Goal: Transaction & Acquisition: Book appointment/travel/reservation

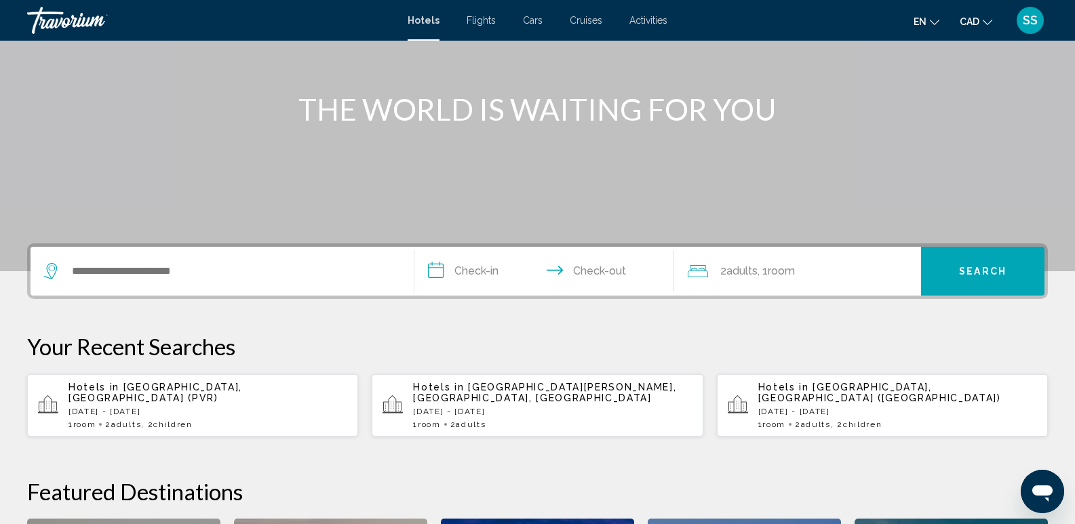
click at [140, 282] on div "Search widget" at bounding box center [222, 271] width 356 height 49
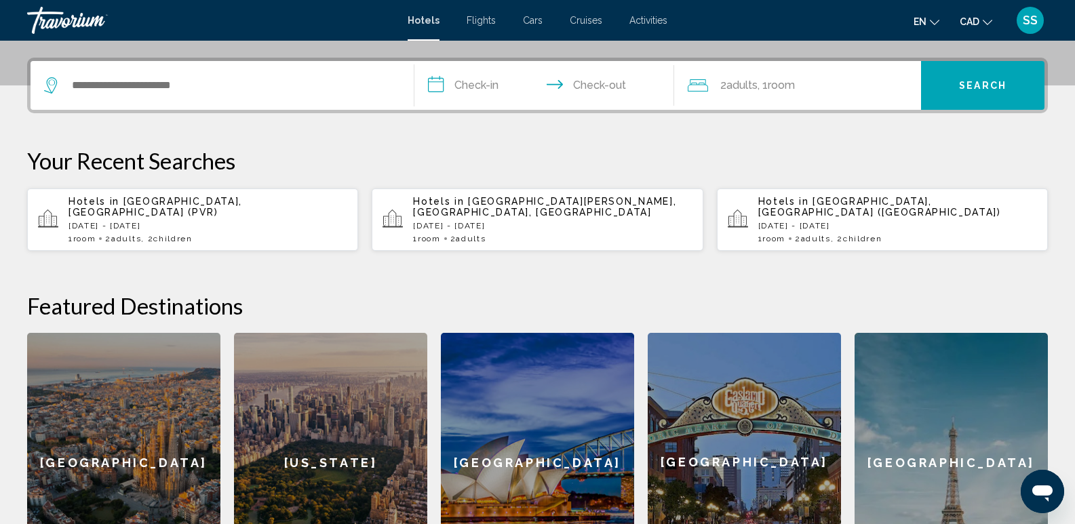
scroll to position [335, 0]
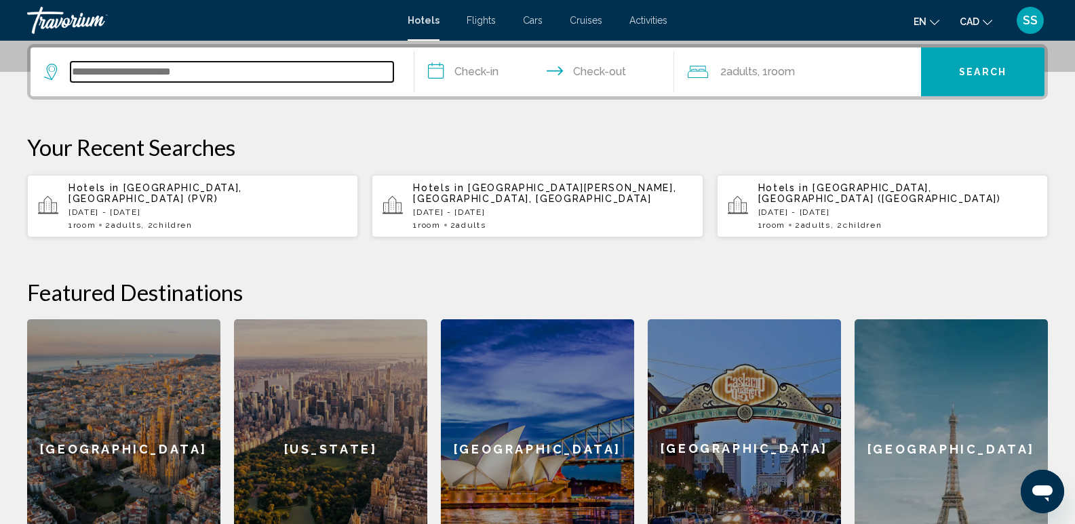
click at [121, 65] on input "Search widget" at bounding box center [232, 72] width 323 height 20
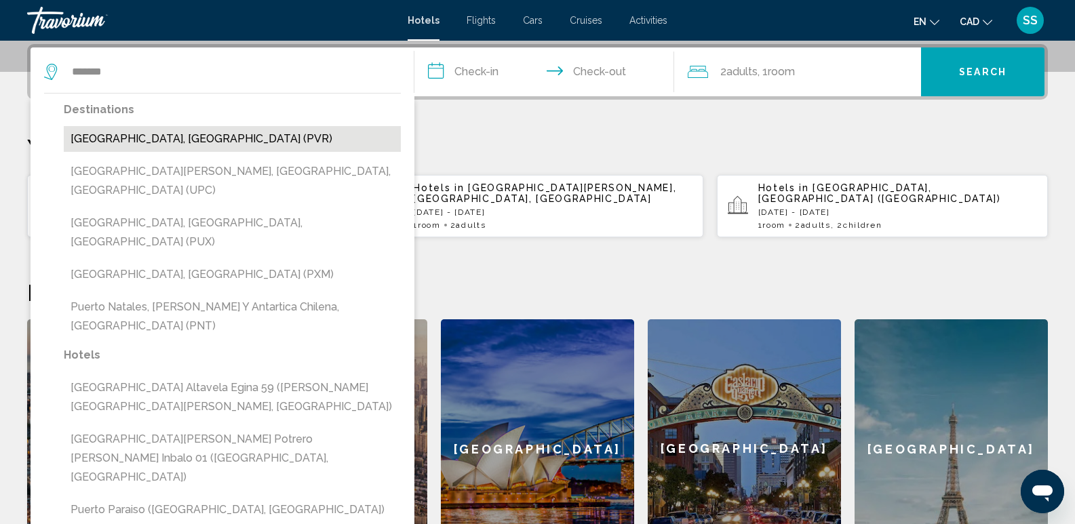
click at [155, 140] on button "[GEOGRAPHIC_DATA], [GEOGRAPHIC_DATA] (PVR)" at bounding box center [232, 139] width 337 height 26
type input "**********"
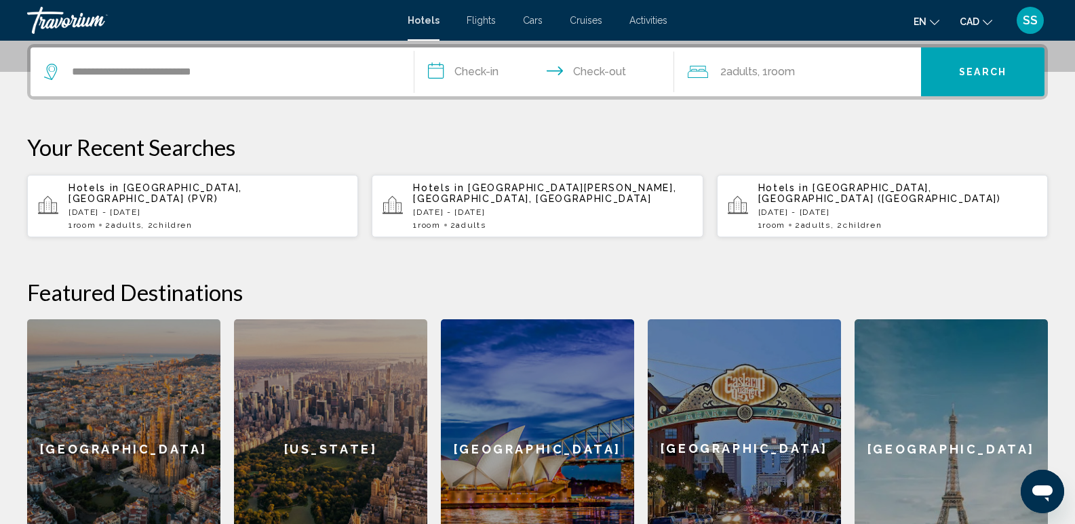
click at [484, 81] on input "**********" at bounding box center [547, 73] width 266 height 53
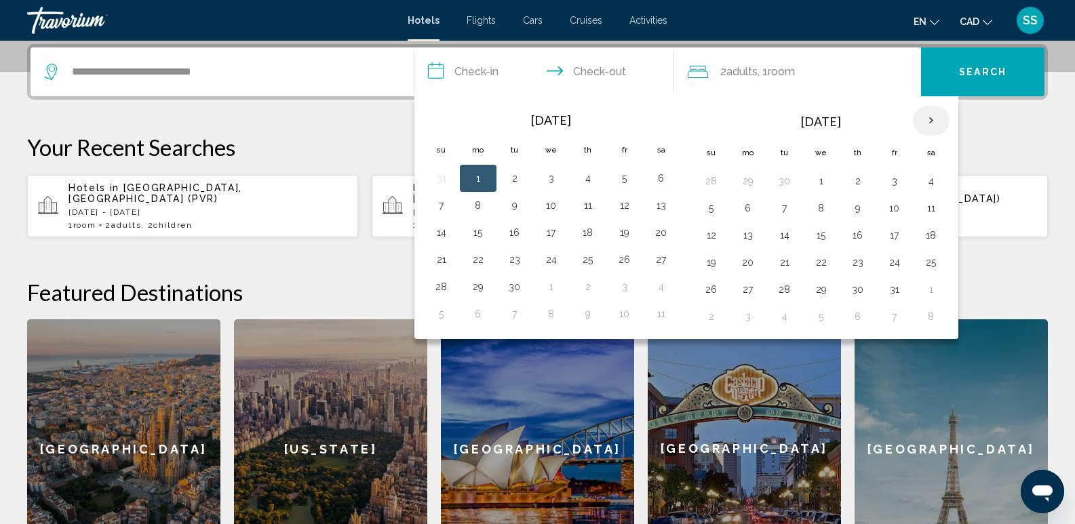
click at [934, 123] on th "Next month" at bounding box center [931, 121] width 37 height 30
click at [930, 115] on th "Next month" at bounding box center [931, 121] width 37 height 30
click at [707, 264] on button "15" at bounding box center [711, 262] width 22 height 19
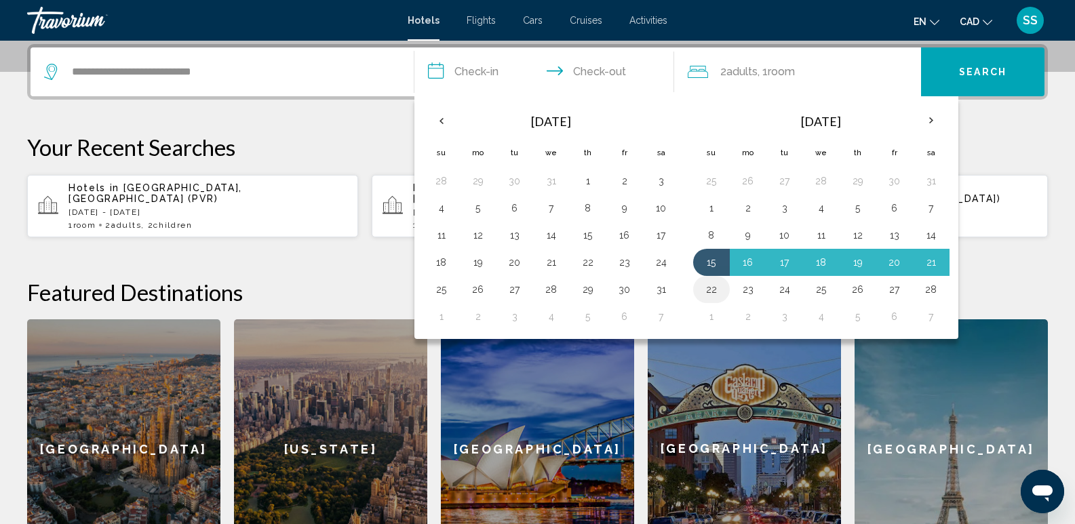
drag, startPoint x: 822, startPoint y: 283, endPoint x: 716, endPoint y: 289, distance: 105.9
click at [716, 289] on tr "22 23 24 25 26 27 28" at bounding box center [821, 289] width 256 height 27
click at [707, 288] on button "22" at bounding box center [711, 289] width 22 height 19
type input "**********"
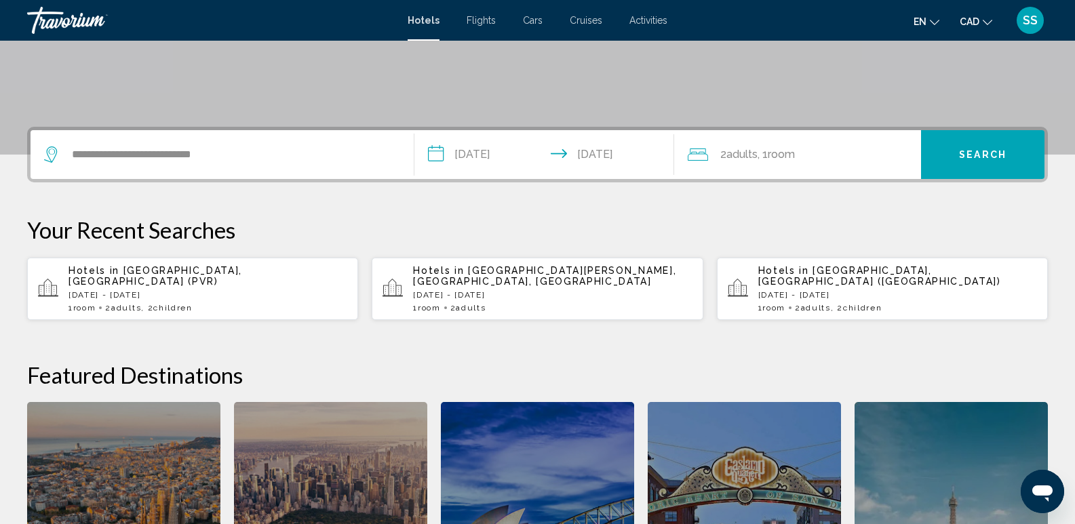
scroll to position [267, 0]
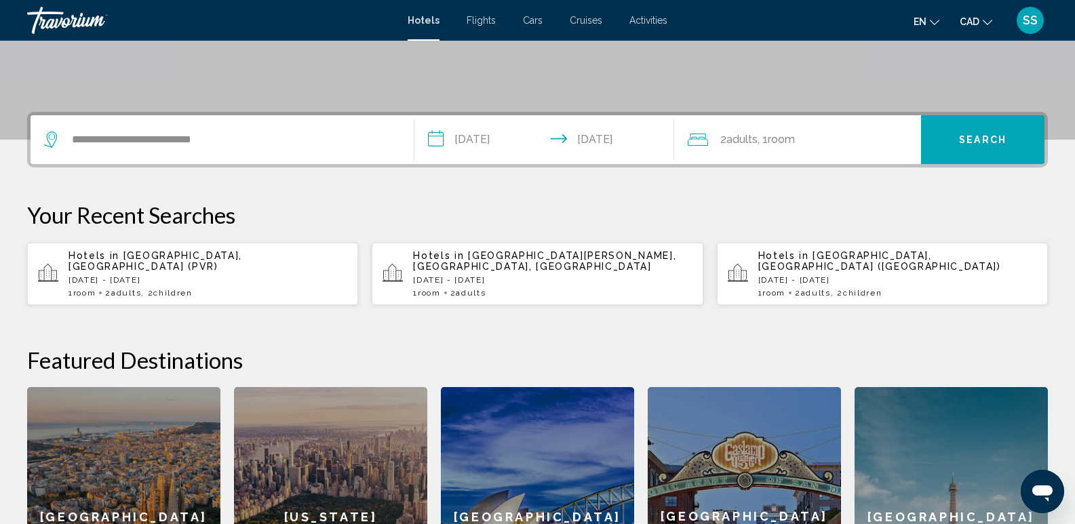
click at [818, 145] on div "2 Adult Adults , 1 Room rooms" at bounding box center [804, 139] width 233 height 19
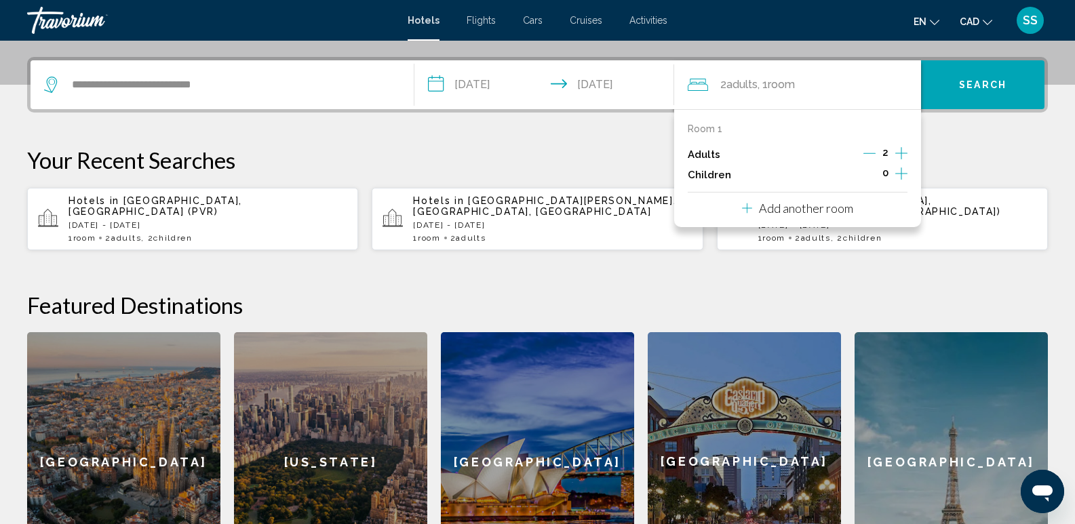
scroll to position [335, 0]
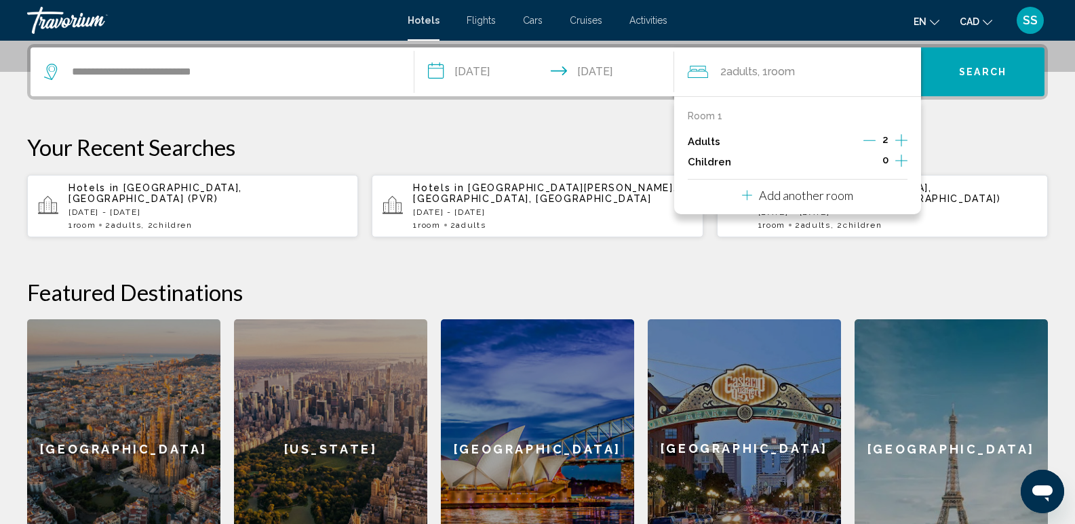
click at [956, 126] on div "**********" at bounding box center [537, 311] width 1075 height 535
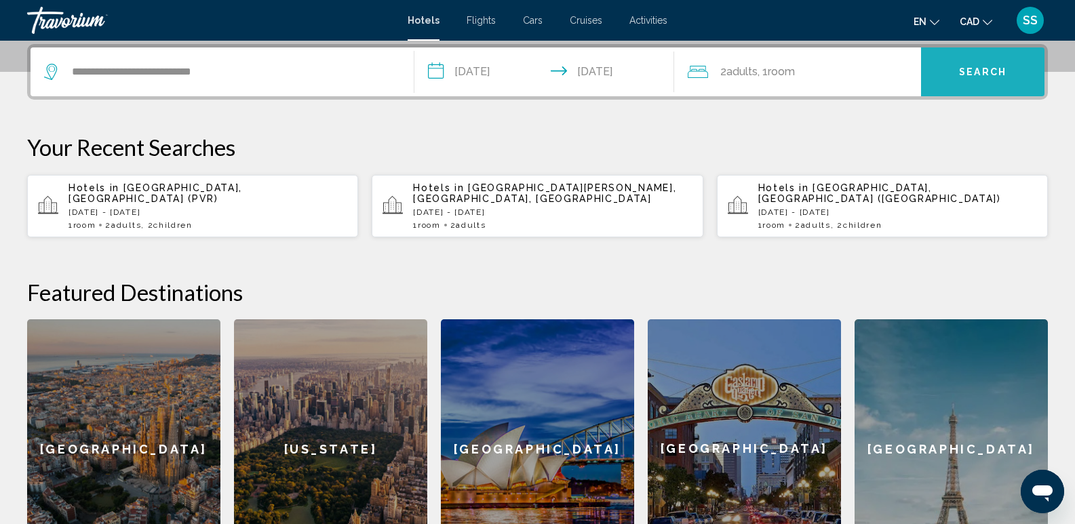
click at [964, 80] on button "Search" at bounding box center [982, 71] width 123 height 49
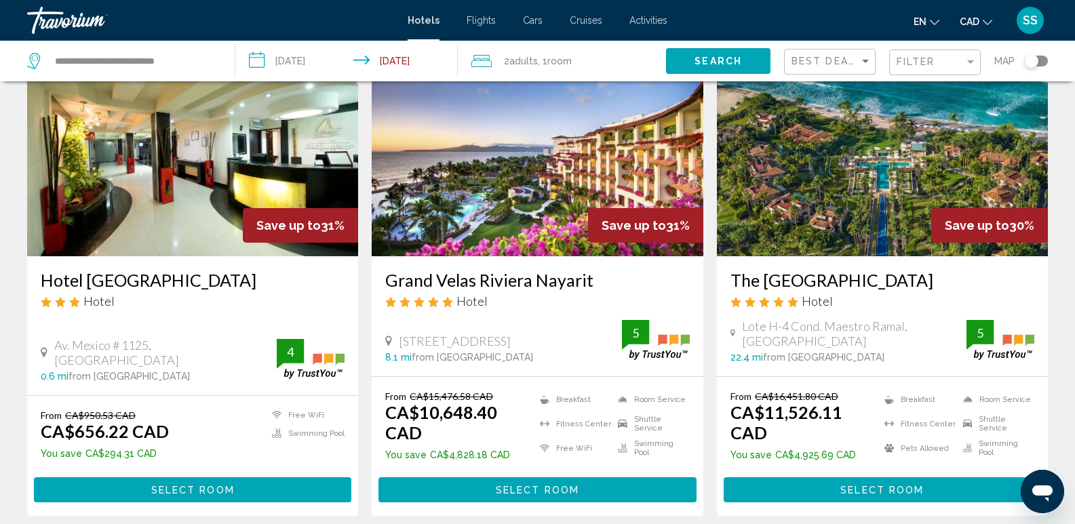
scroll to position [1695, 0]
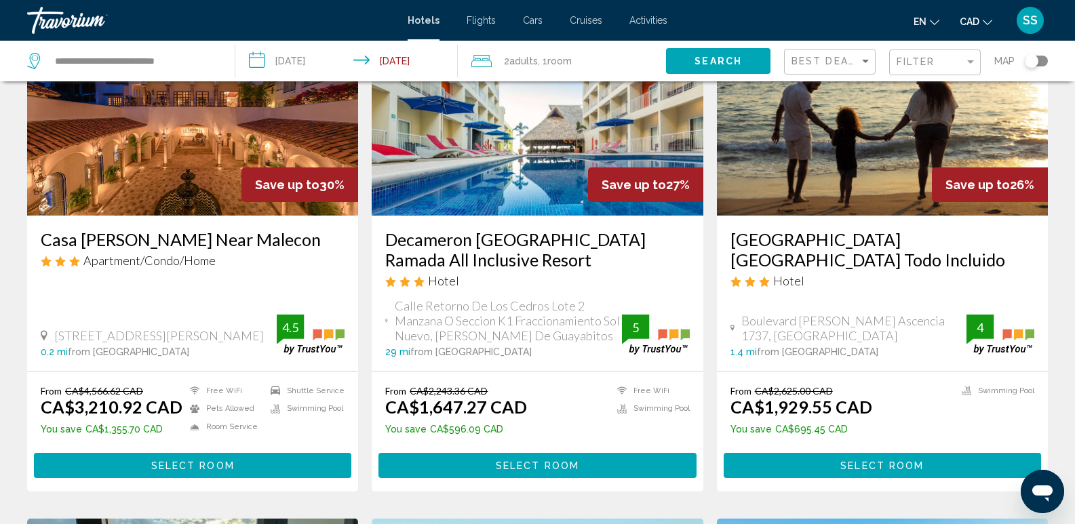
scroll to position [136, 0]
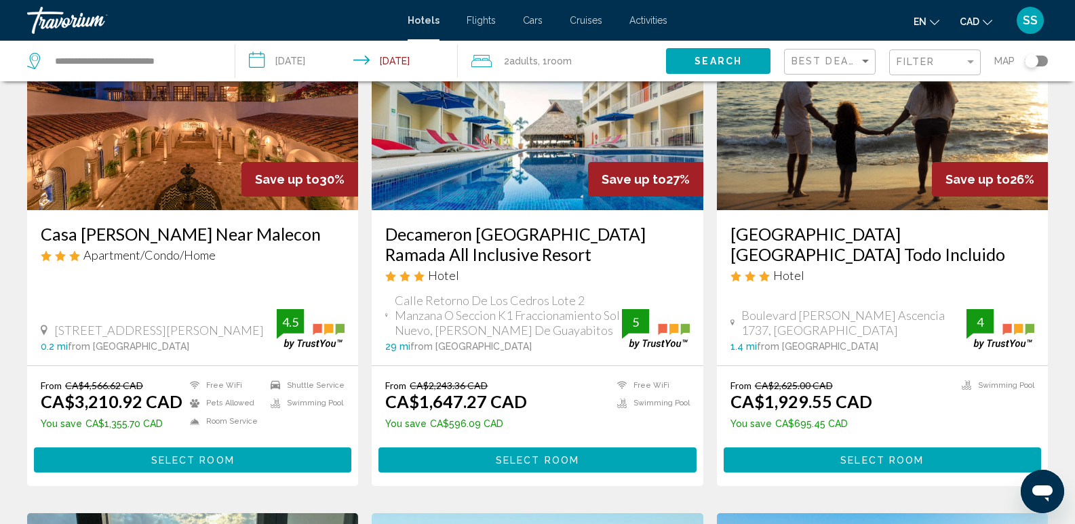
click at [1042, 62] on div "Toggle map" at bounding box center [1036, 61] width 23 height 11
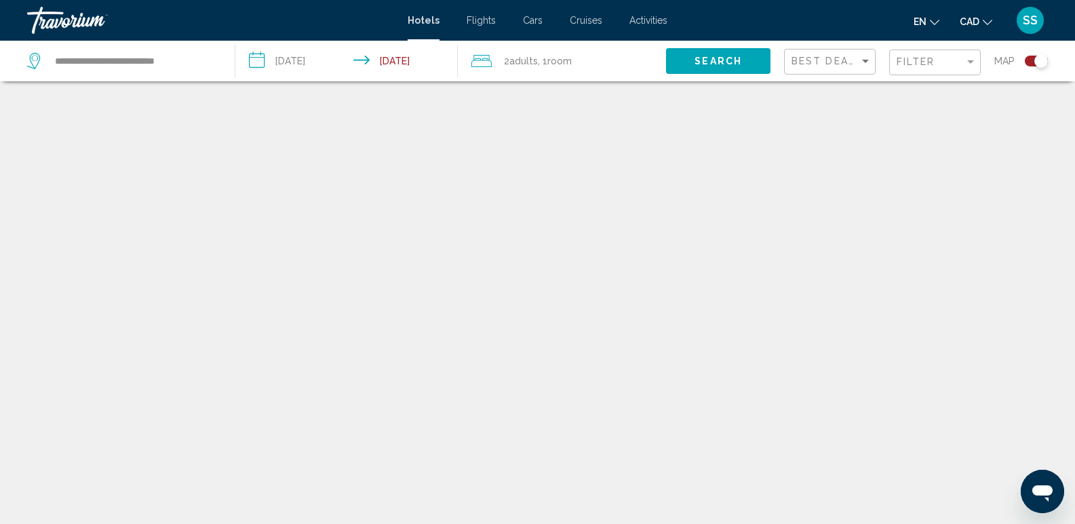
scroll to position [81, 0]
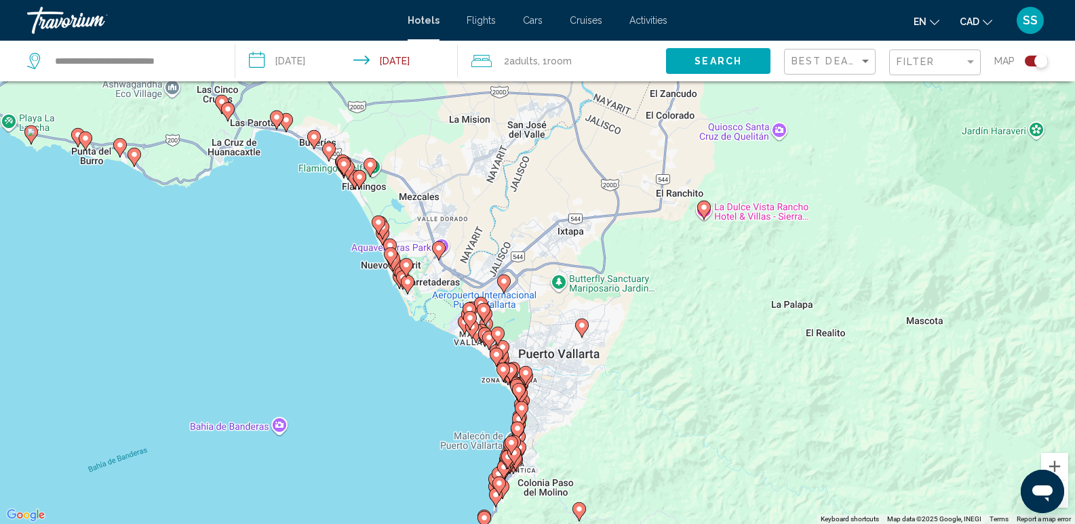
drag, startPoint x: 518, startPoint y: 319, endPoint x: 414, endPoint y: 171, distance: 181.5
click at [414, 171] on div "To activate drag with keyboard, press Alt + Enter. Once in keyboard drag state,…" at bounding box center [537, 262] width 1075 height 524
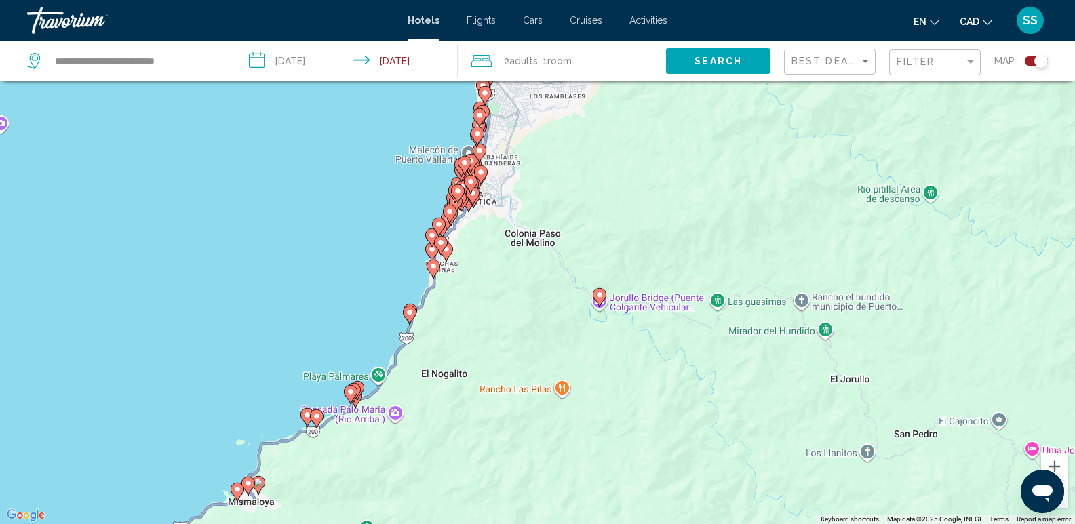
drag, startPoint x: 412, startPoint y: 345, endPoint x: 673, endPoint y: 397, distance: 266.1
click at [673, 397] on div "To activate drag with keyboard, press Alt + Enter. Once in keyboard drag state,…" at bounding box center [537, 262] width 1075 height 524
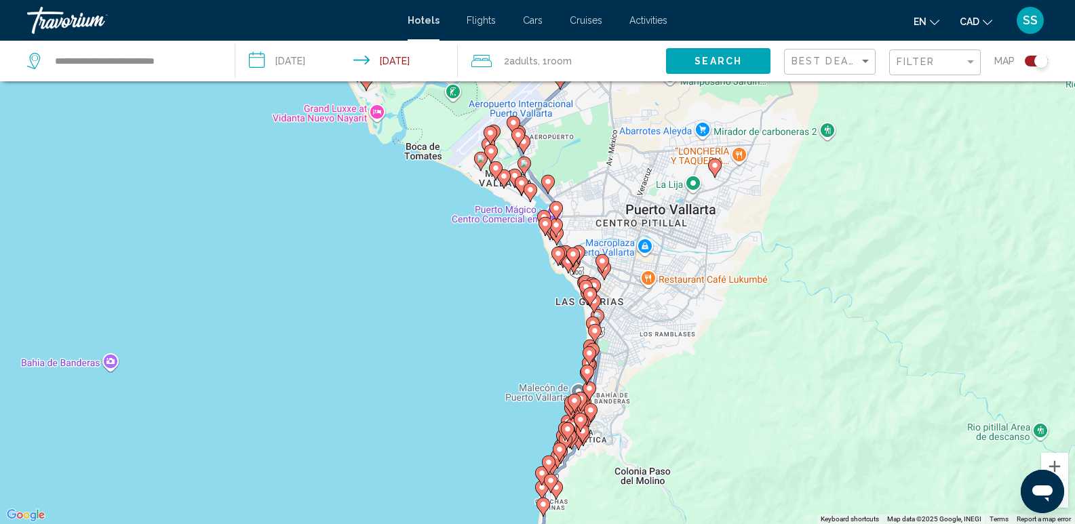
drag, startPoint x: 617, startPoint y: 197, endPoint x: 669, endPoint y: 340, distance: 152.7
click at [669, 340] on div "To activate drag with keyboard, press Alt + Enter. Once in keyboard drag state,…" at bounding box center [537, 262] width 1075 height 524
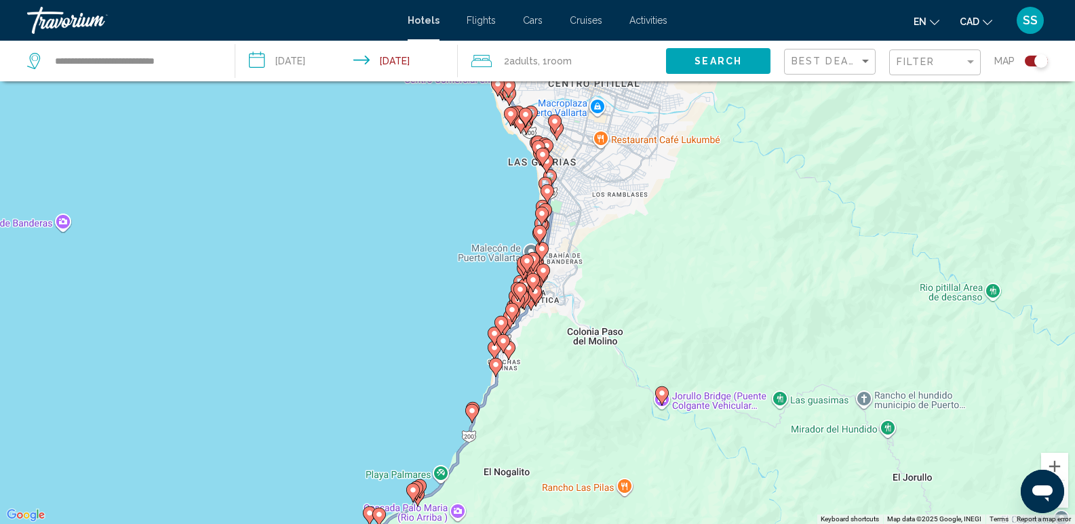
drag, startPoint x: 719, startPoint y: 331, endPoint x: 674, endPoint y: 203, distance: 135.1
click at [674, 203] on div "To activate drag with keyboard, press Alt + Enter. Once in keyboard drag state,…" at bounding box center [537, 262] width 1075 height 524
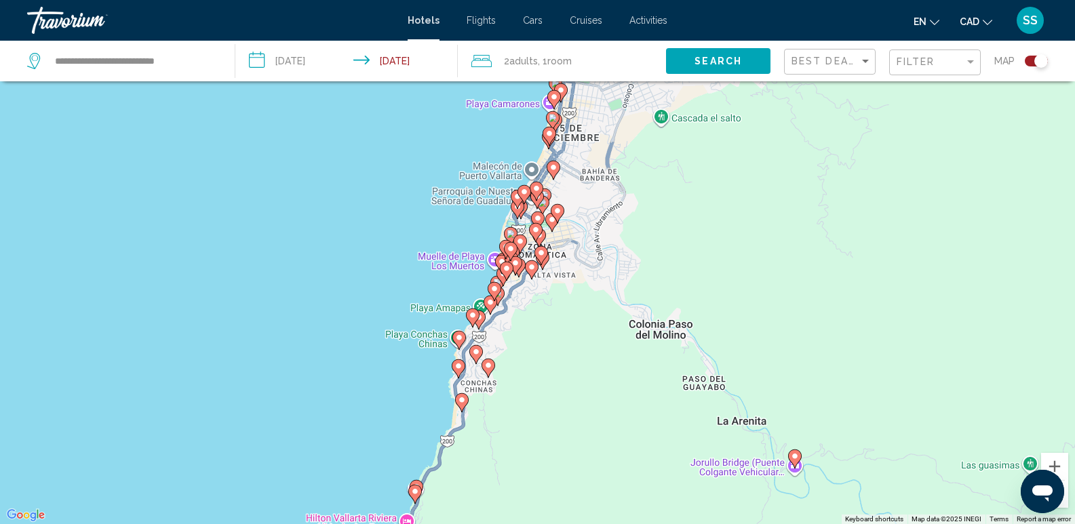
drag, startPoint x: 579, startPoint y: 250, endPoint x: 711, endPoint y: 268, distance: 132.8
click at [715, 266] on div "To activate drag with keyboard, press Alt + Enter. Once in keyboard drag state,…" at bounding box center [537, 262] width 1075 height 524
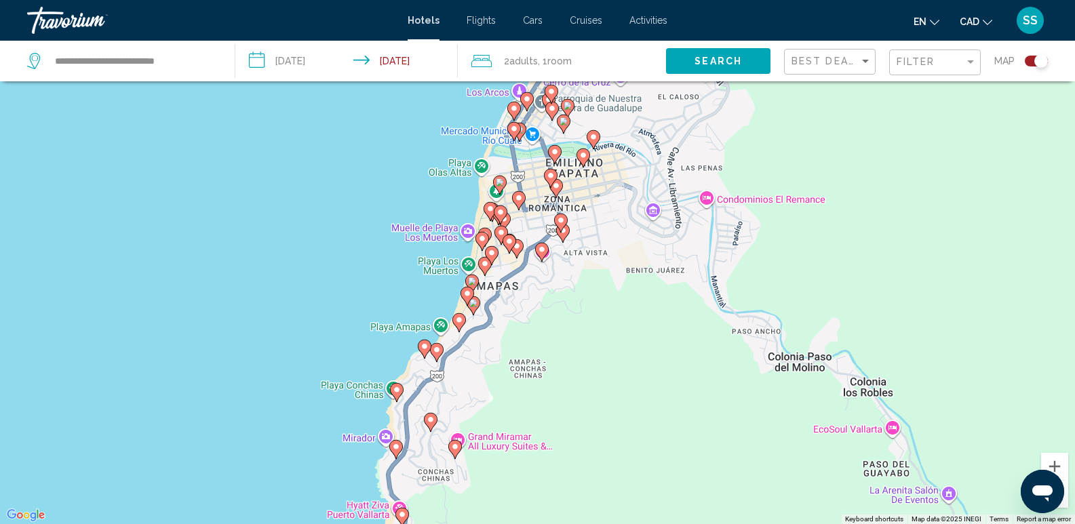
drag, startPoint x: 570, startPoint y: 315, endPoint x: 743, endPoint y: 296, distance: 173.2
click at [743, 296] on div "To activate drag with keyboard, press Alt + Enter. Once in keyboard drag state,…" at bounding box center [537, 262] width 1075 height 524
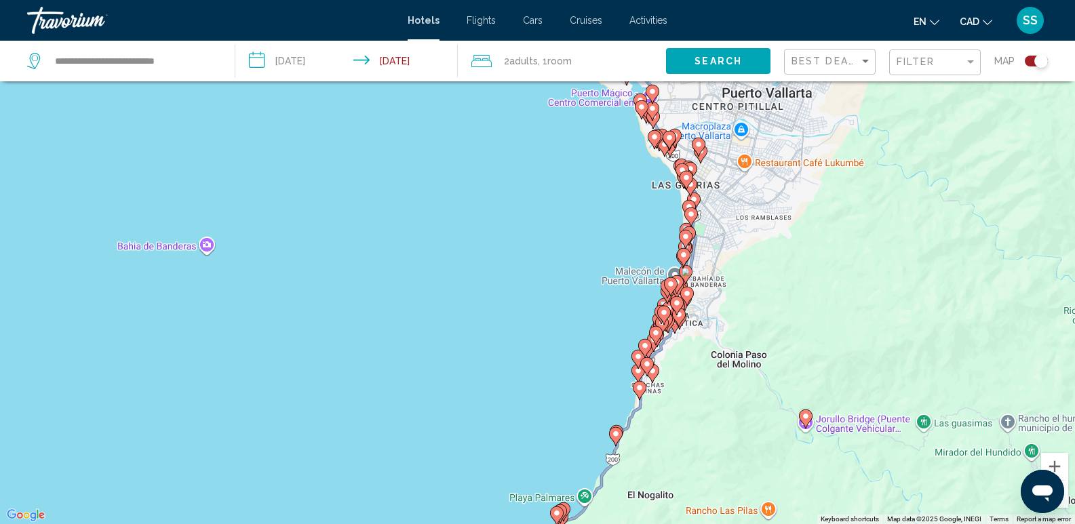
drag, startPoint x: 722, startPoint y: 233, endPoint x: 716, endPoint y: 337, distance: 103.9
click at [716, 337] on div "To activate drag with keyboard, press Alt + Enter. Once in keyboard drag state,…" at bounding box center [537, 262] width 1075 height 524
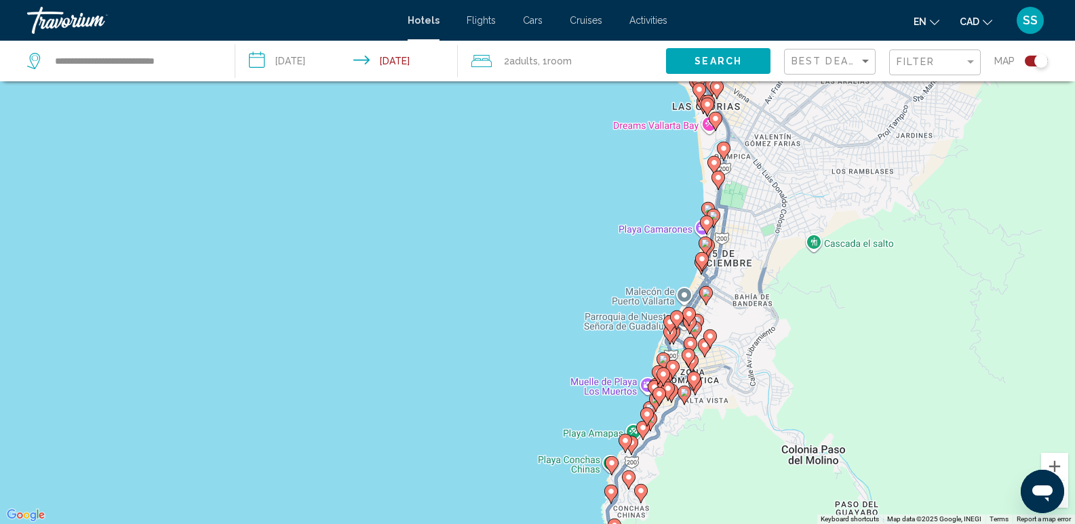
drag, startPoint x: 690, startPoint y: 293, endPoint x: 672, endPoint y: 184, distance: 110.0
click at [675, 172] on div "To activate drag with keyboard, press Alt + Enter. Once in keyboard drag state,…" at bounding box center [537, 262] width 1075 height 524
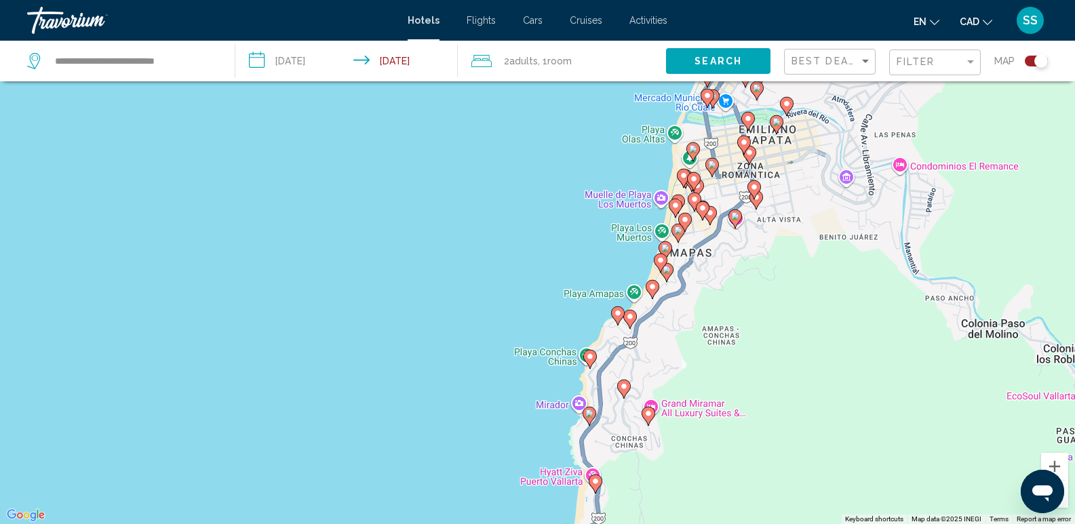
drag, startPoint x: 683, startPoint y: 308, endPoint x: 735, endPoint y: 299, distance: 53.0
click at [735, 299] on div "To activate drag with keyboard, press Alt + Enter. Once in keyboard drag state,…" at bounding box center [537, 262] width 1075 height 524
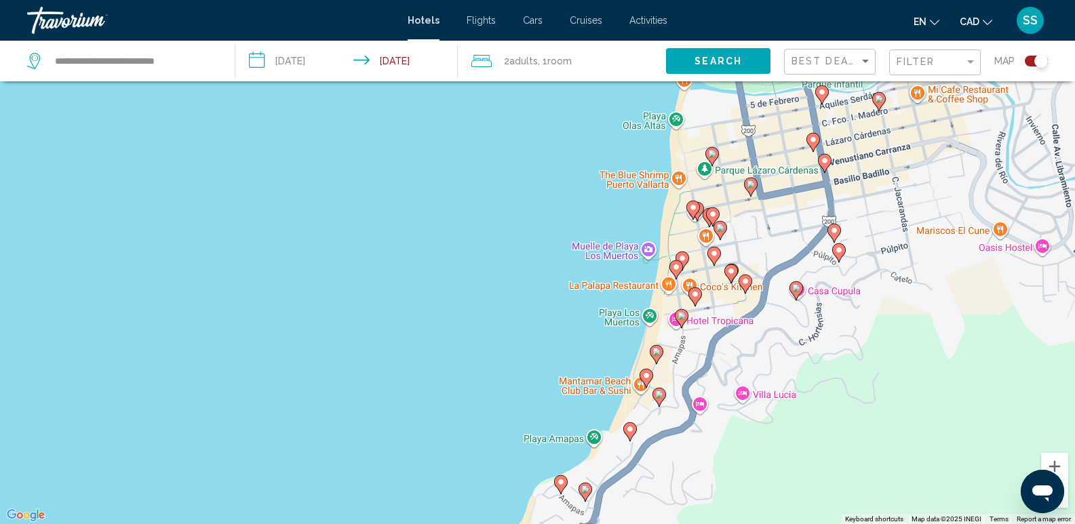
drag, startPoint x: 703, startPoint y: 166, endPoint x: 765, endPoint y: 275, distance: 125.2
click at [765, 275] on div "To activate drag with keyboard, press Alt + Enter. Once in keyboard drag state,…" at bounding box center [537, 262] width 1075 height 524
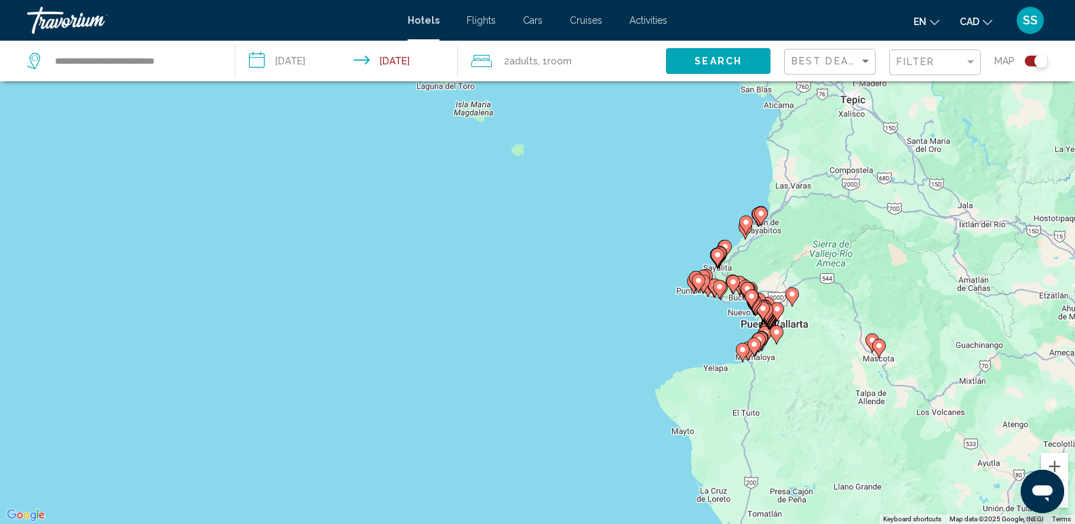
drag, startPoint x: 672, startPoint y: 198, endPoint x: 765, endPoint y: 258, distance: 110.8
click at [756, 275] on div "To activate drag with keyboard, press Alt + Enter. Once in keyboard drag state,…" at bounding box center [537, 262] width 1075 height 524
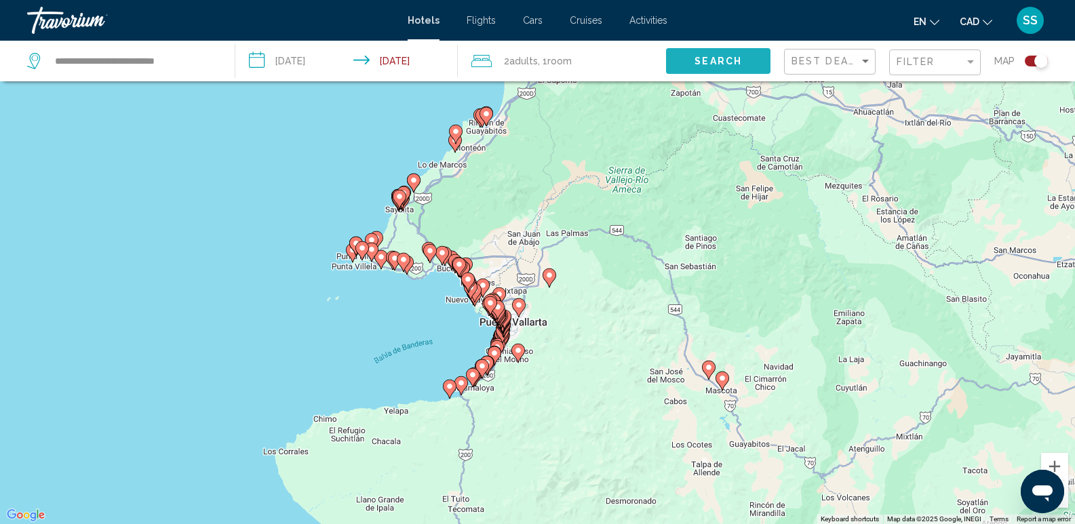
click at [738, 71] on button "Search" at bounding box center [718, 60] width 104 height 25
click at [1029, 57] on div "Toggle map" at bounding box center [1036, 61] width 23 height 11
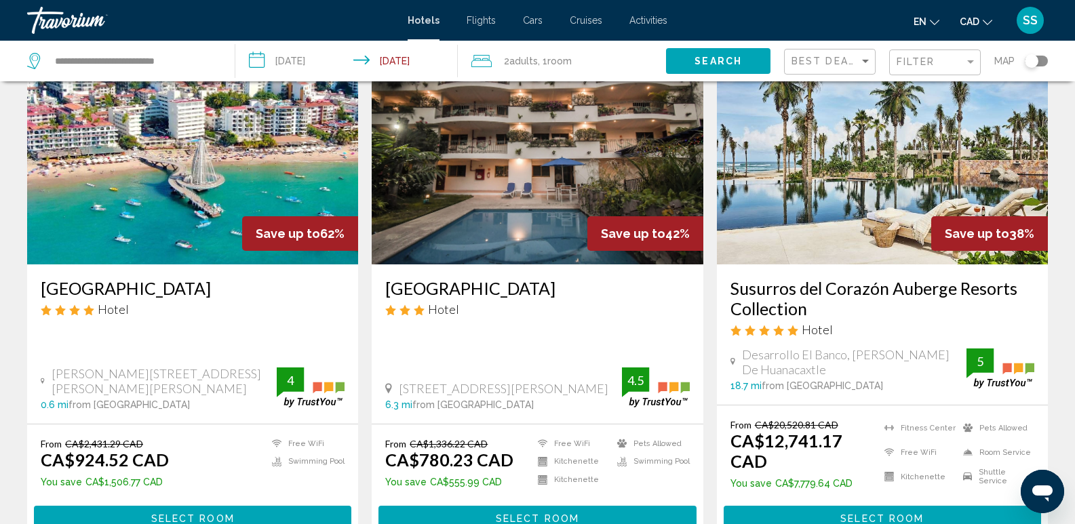
scroll to position [95, 0]
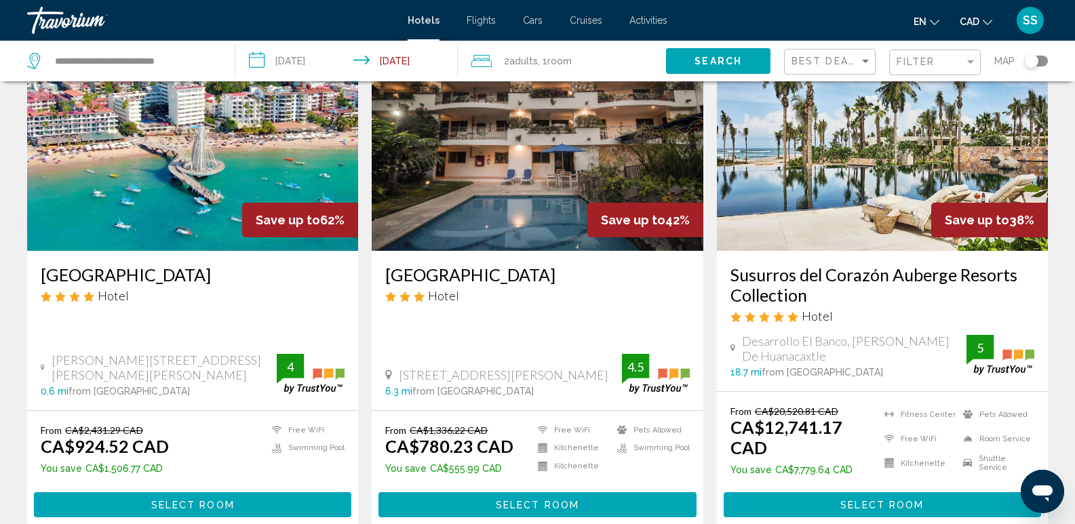
click at [1036, 493] on icon "Open messaging window" at bounding box center [1042, 494] width 20 height 16
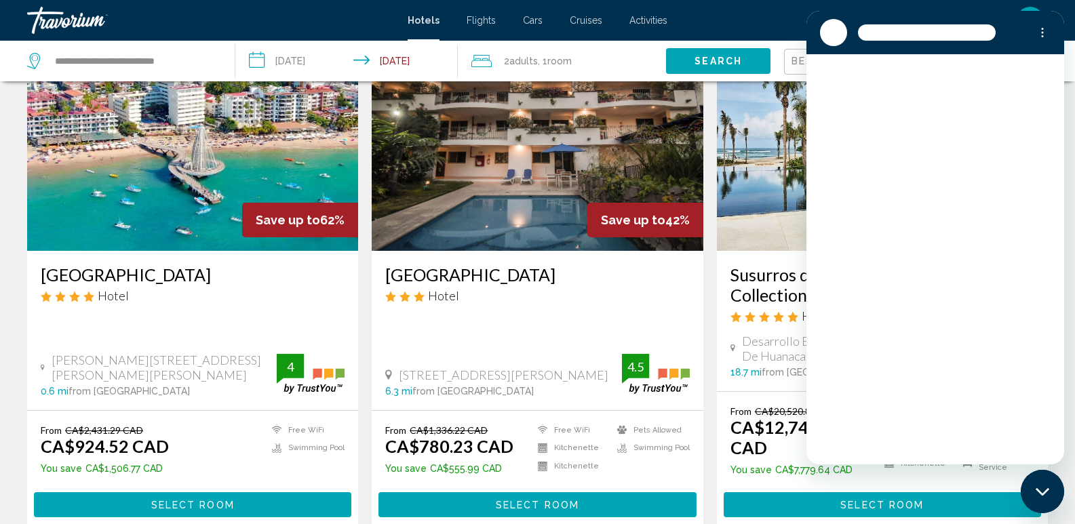
scroll to position [0, 0]
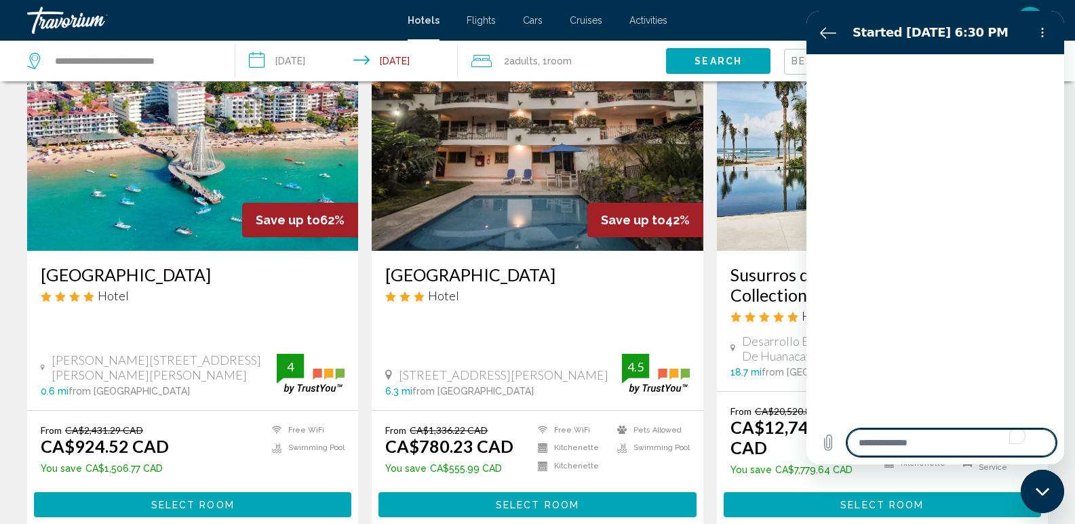
type textarea "*"
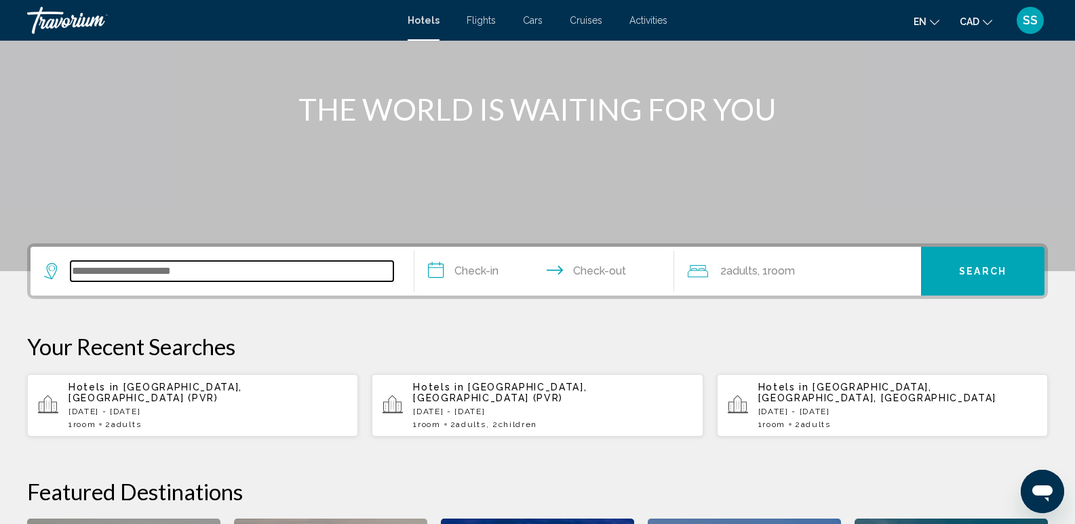
click at [140, 267] on input "Search widget" at bounding box center [232, 271] width 323 height 20
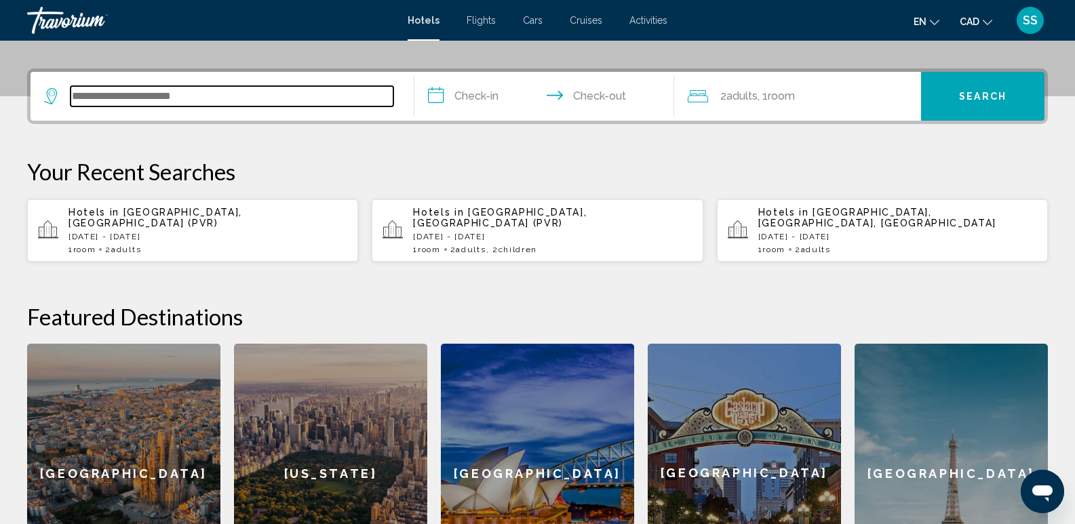
scroll to position [335, 0]
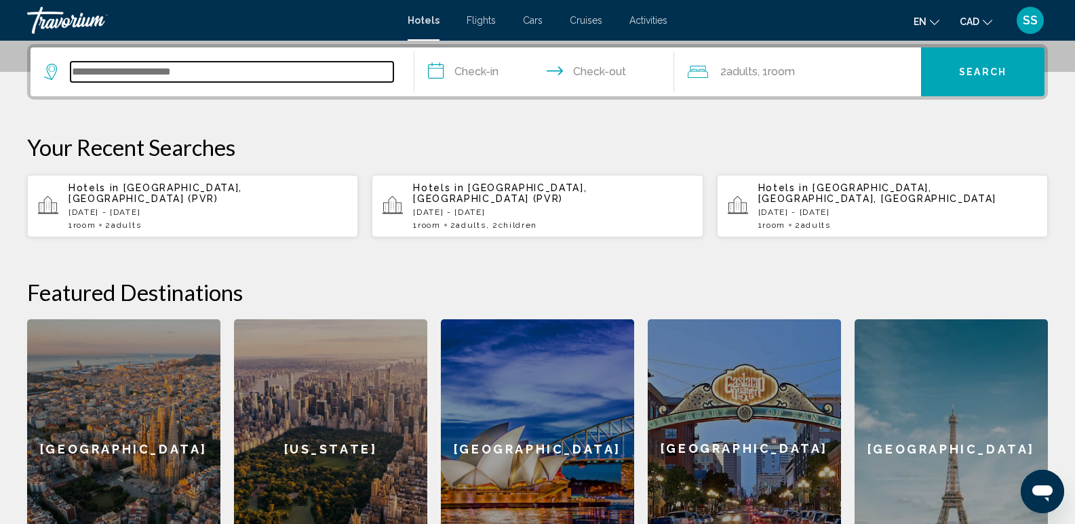
click at [101, 68] on input "Search widget" at bounding box center [232, 72] width 323 height 20
type input "*"
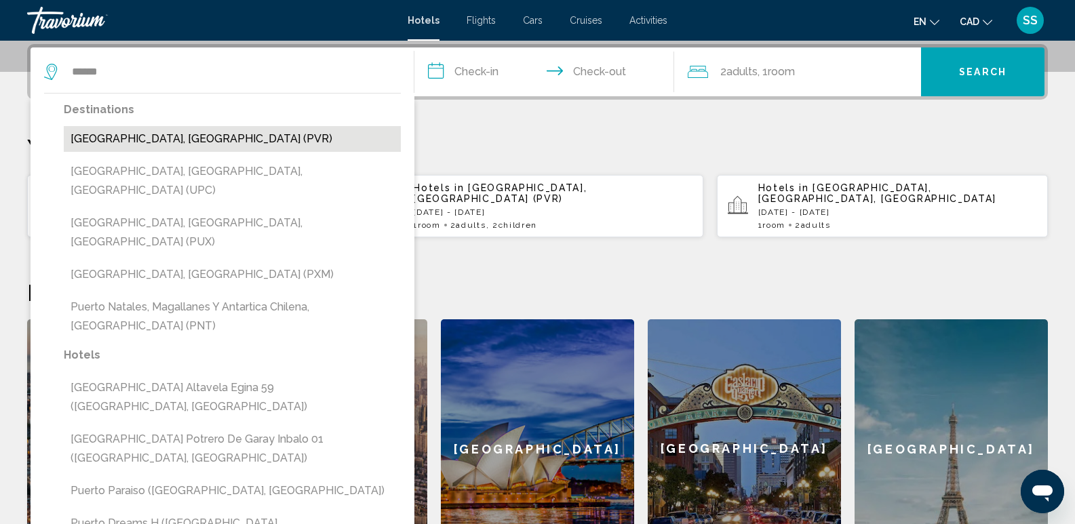
click at [204, 140] on button "[GEOGRAPHIC_DATA], [GEOGRAPHIC_DATA] (PVR)" at bounding box center [232, 139] width 337 height 26
type input "**********"
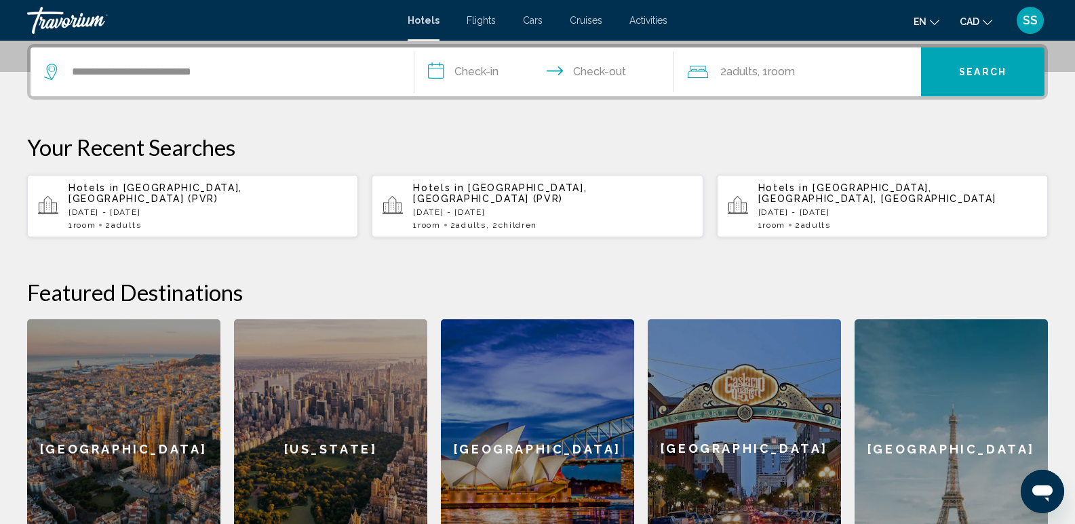
click at [496, 75] on input "**********" at bounding box center [547, 73] width 266 height 53
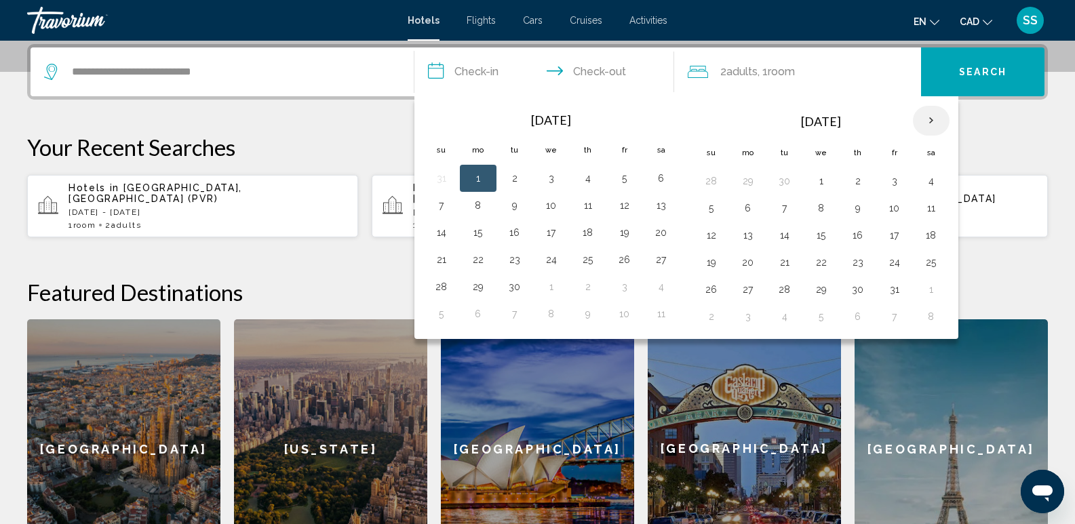
click at [932, 121] on th "Next month" at bounding box center [931, 121] width 37 height 30
click at [712, 266] on button "15" at bounding box center [711, 262] width 22 height 19
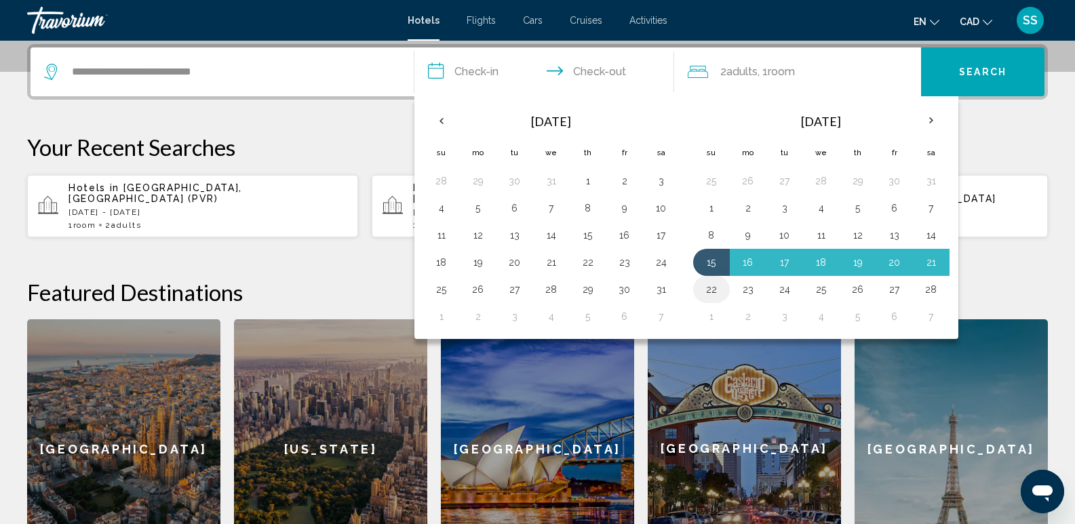
click at [711, 295] on button "22" at bounding box center [711, 289] width 22 height 19
type input "**********"
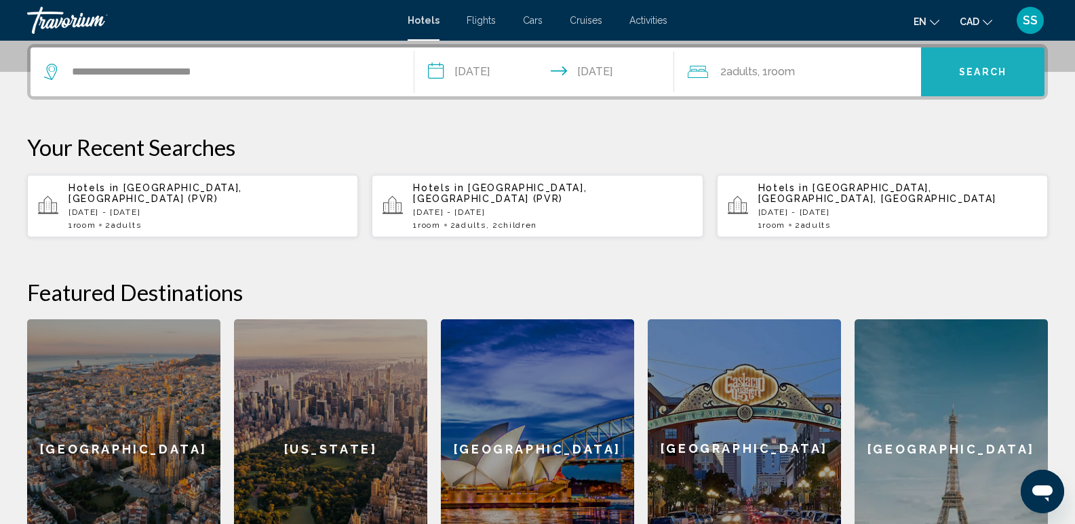
click at [968, 79] on button "Search" at bounding box center [982, 71] width 123 height 49
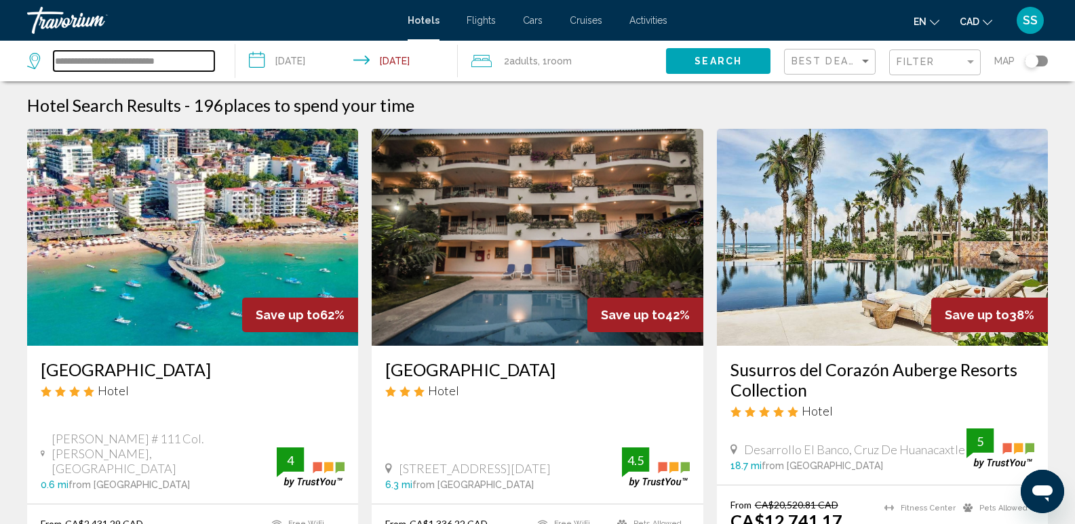
click at [193, 64] on input "**********" at bounding box center [134, 61] width 161 height 20
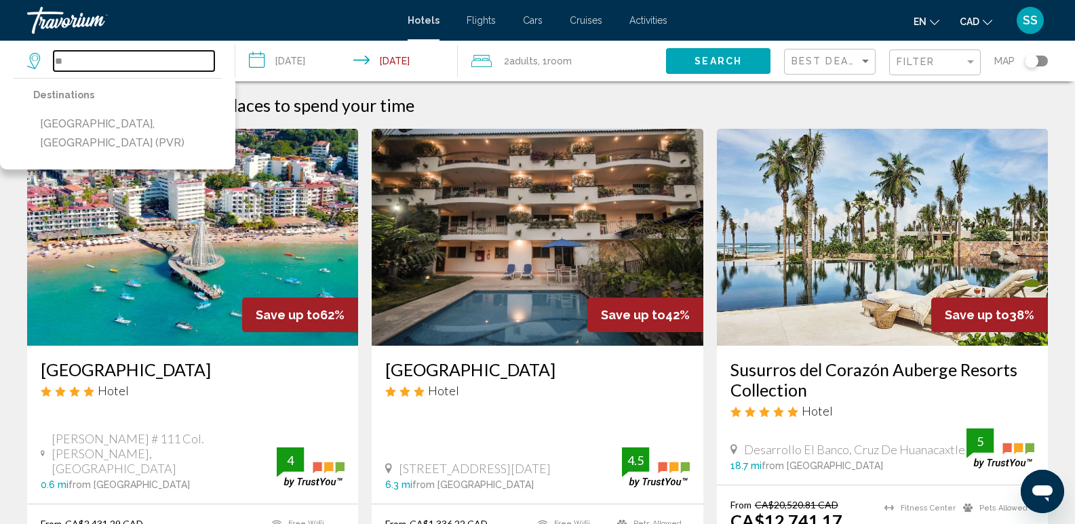
type input "*"
click at [161, 60] on input "Search widget" at bounding box center [134, 61] width 161 height 20
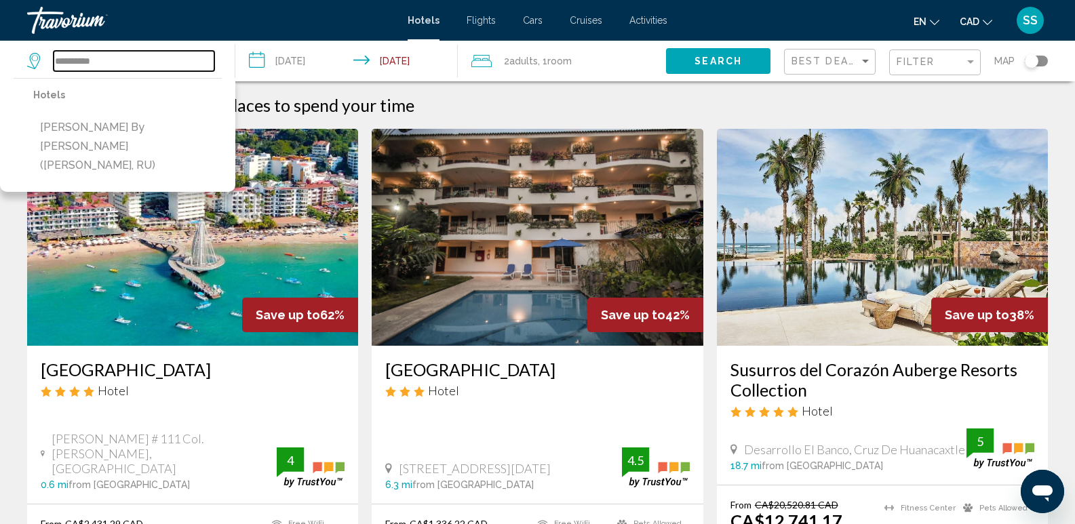
click at [67, 62] on input "**********" at bounding box center [134, 61] width 161 height 20
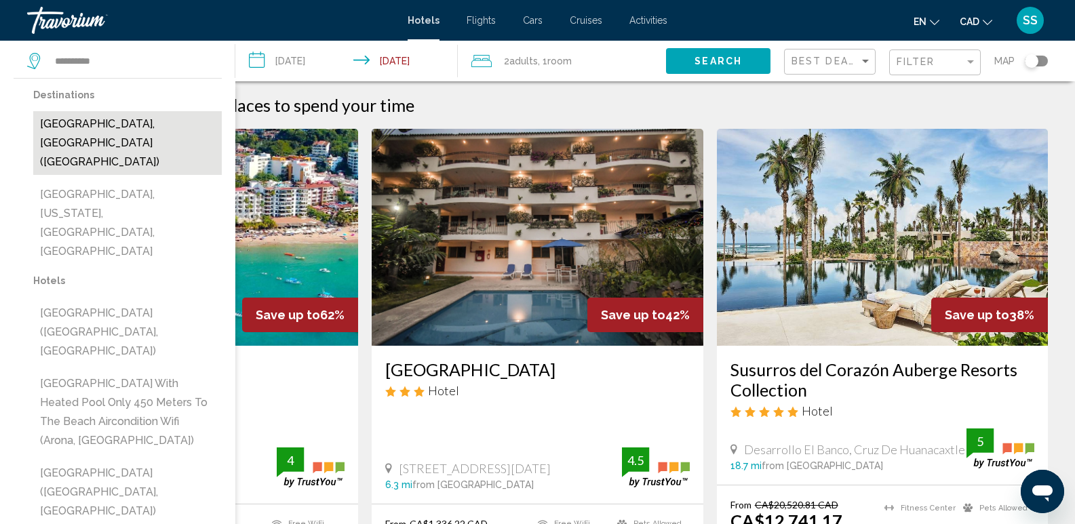
click at [147, 129] on button "San Marino, San Marino (SAI)" at bounding box center [127, 143] width 189 height 64
type input "**********"
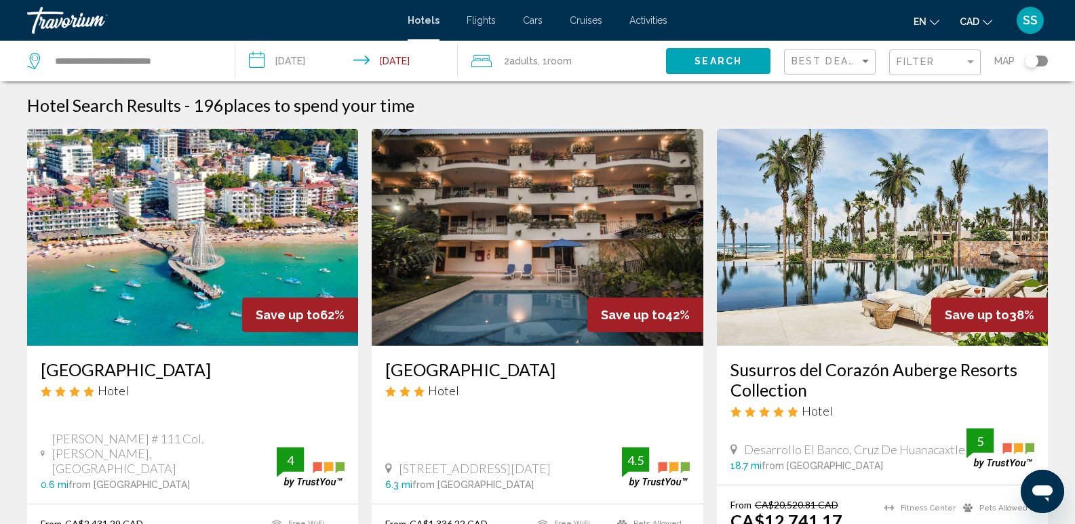
click at [733, 53] on button "Search" at bounding box center [718, 60] width 104 height 25
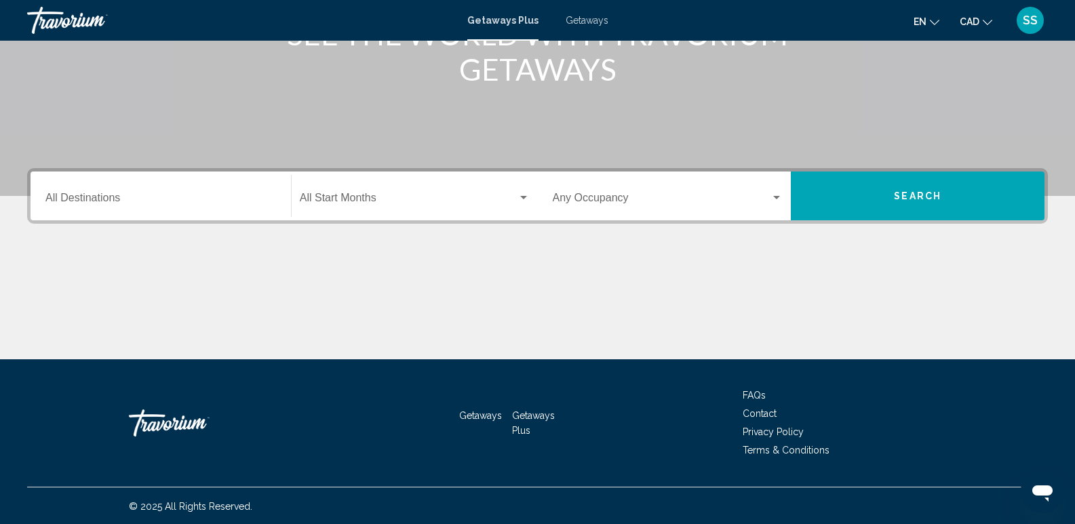
scroll to position [212, 0]
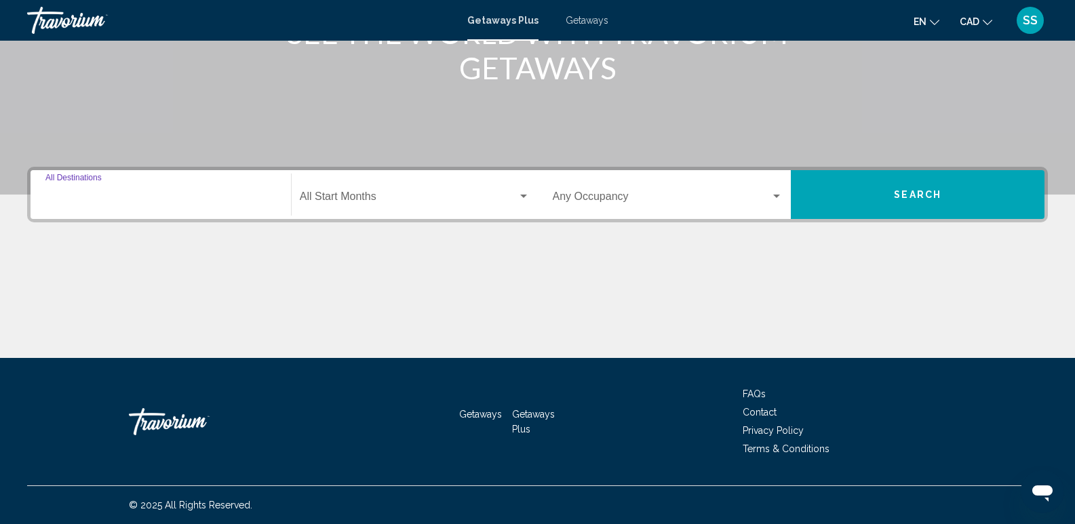
click at [195, 205] on input "Destination All Destinations" at bounding box center [160, 199] width 231 height 12
click at [122, 204] on div "Search widget" at bounding box center [166, 206] width 244 height 7
click at [89, 199] on input "Destination All Destinations" at bounding box center [160, 199] width 231 height 12
click at [93, 199] on input "Destination All Destinations" at bounding box center [160, 199] width 231 height 12
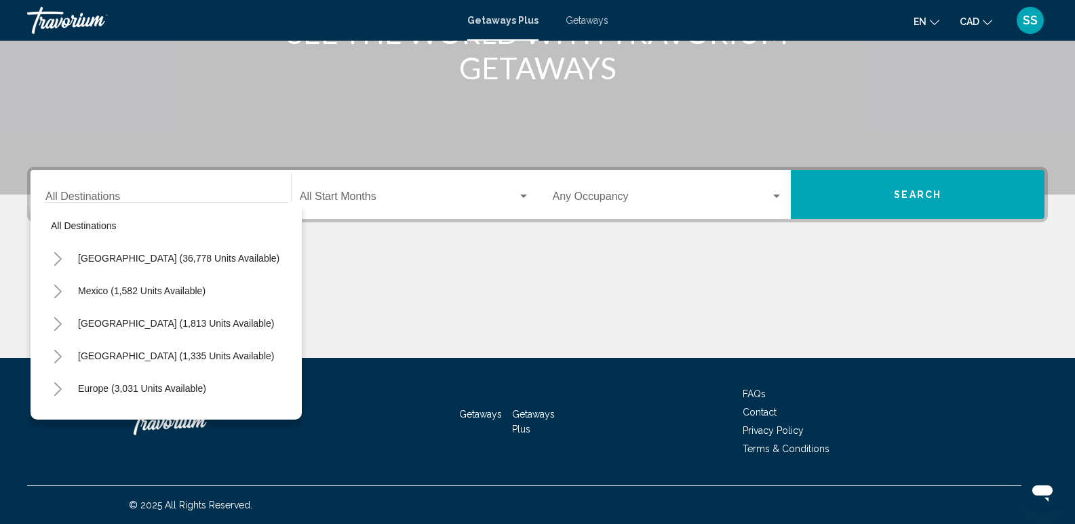
click at [578, 20] on span "Getaways" at bounding box center [587, 20] width 43 height 11
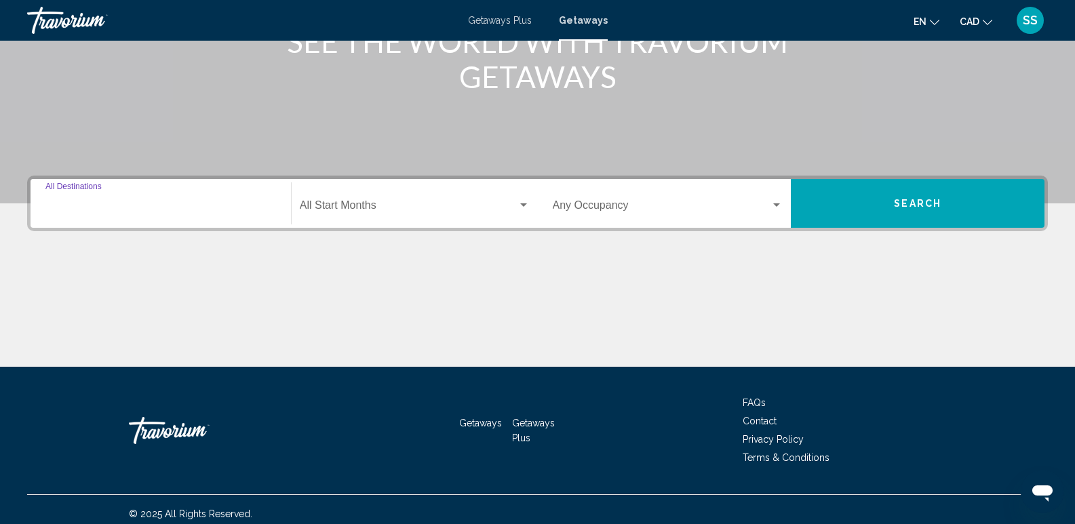
click at [106, 210] on input "Destination All Destinations" at bounding box center [160, 208] width 231 height 12
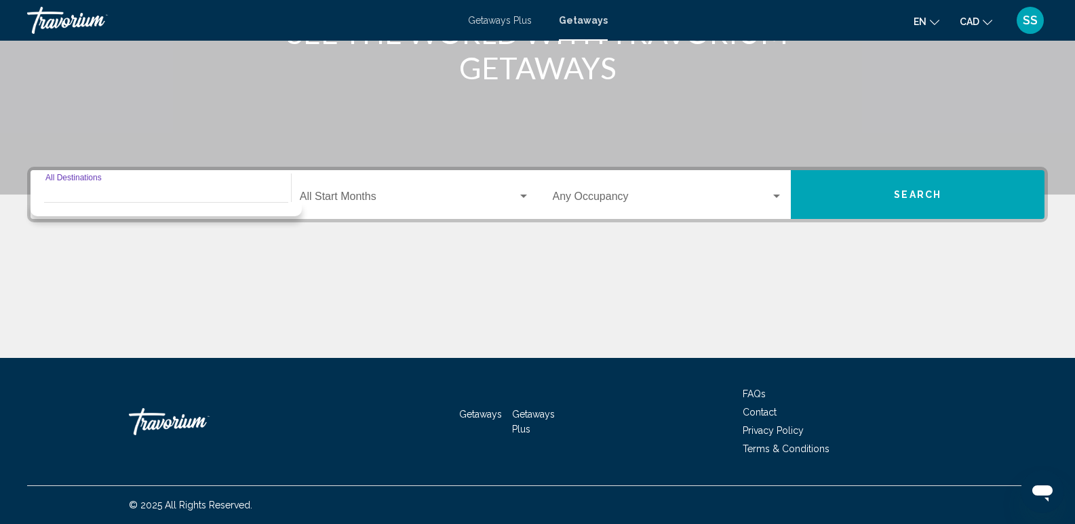
click at [106, 208] on div "Search widget" at bounding box center [166, 206] width 244 height 7
click at [102, 197] on input "Destination All Destinations" at bounding box center [160, 199] width 231 height 12
click at [77, 191] on div "Destination All Destinations" at bounding box center [160, 195] width 231 height 43
click at [73, 190] on div "Destination All Destinations" at bounding box center [160, 195] width 231 height 43
click at [82, 199] on input "Destination All Destinations" at bounding box center [160, 199] width 231 height 12
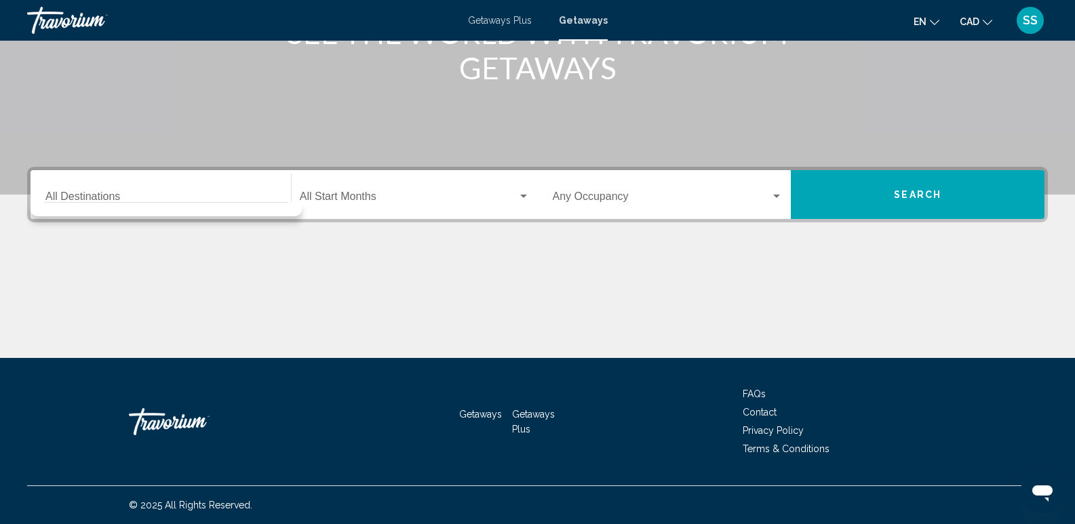
click at [79, 189] on div "Destination All Destinations" at bounding box center [160, 195] width 231 height 43
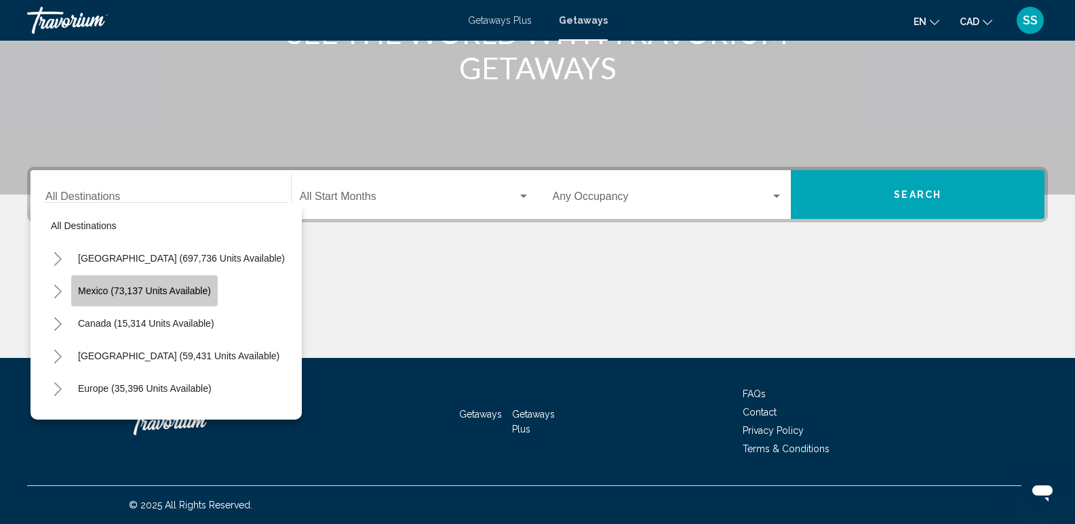
click at [120, 290] on span "Mexico (73,137 units available)" at bounding box center [144, 290] width 133 height 11
type input "**********"
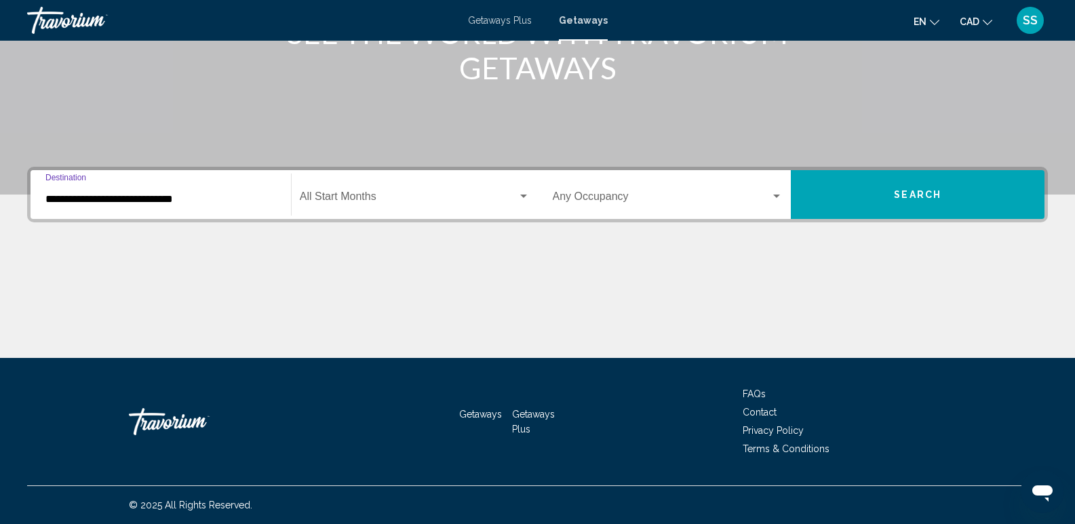
click at [328, 193] on span "Search widget" at bounding box center [409, 199] width 218 height 12
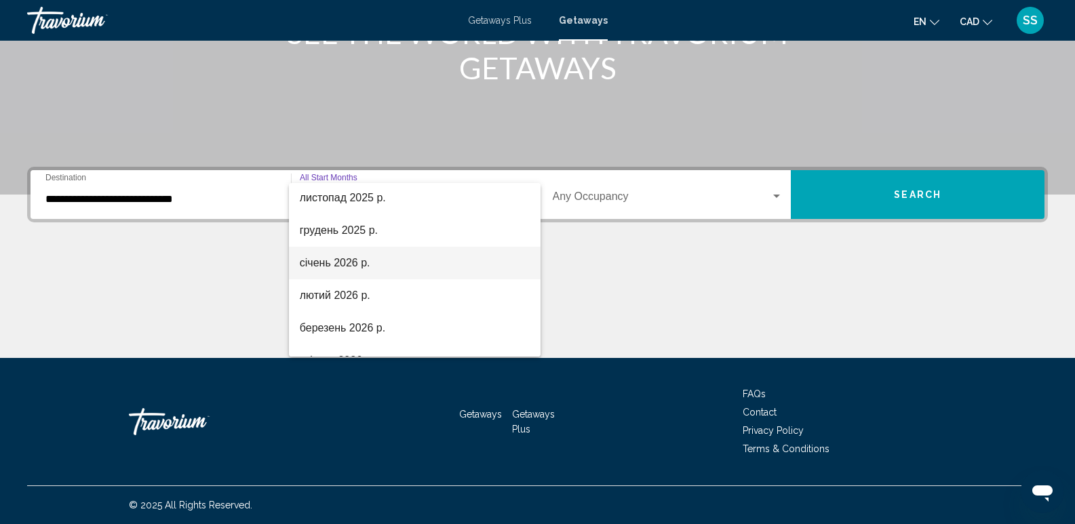
scroll to position [136, 0]
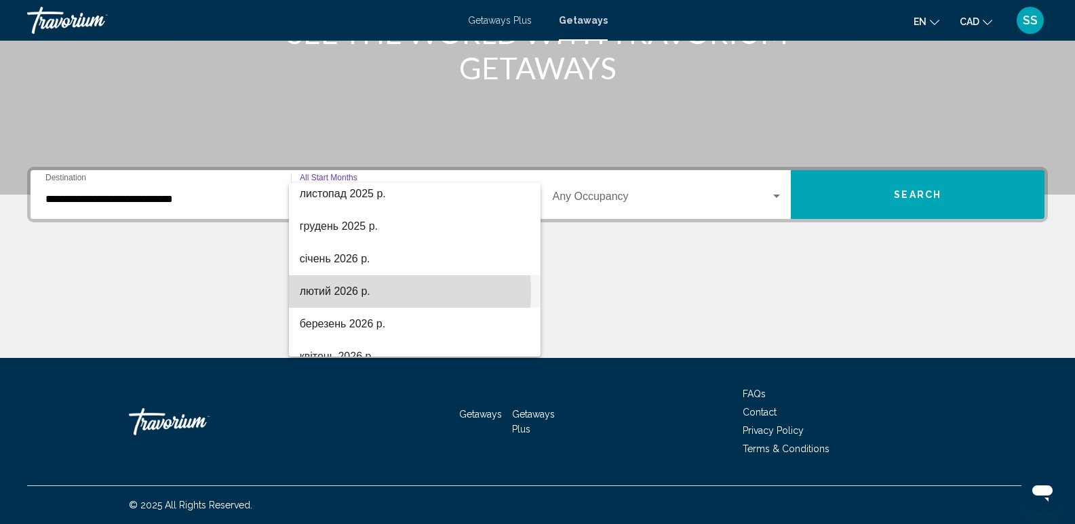
drag, startPoint x: 352, startPoint y: 292, endPoint x: 402, endPoint y: 283, distance: 50.9
click at [353, 292] on span "лютий 2026 р." at bounding box center [415, 291] width 230 height 33
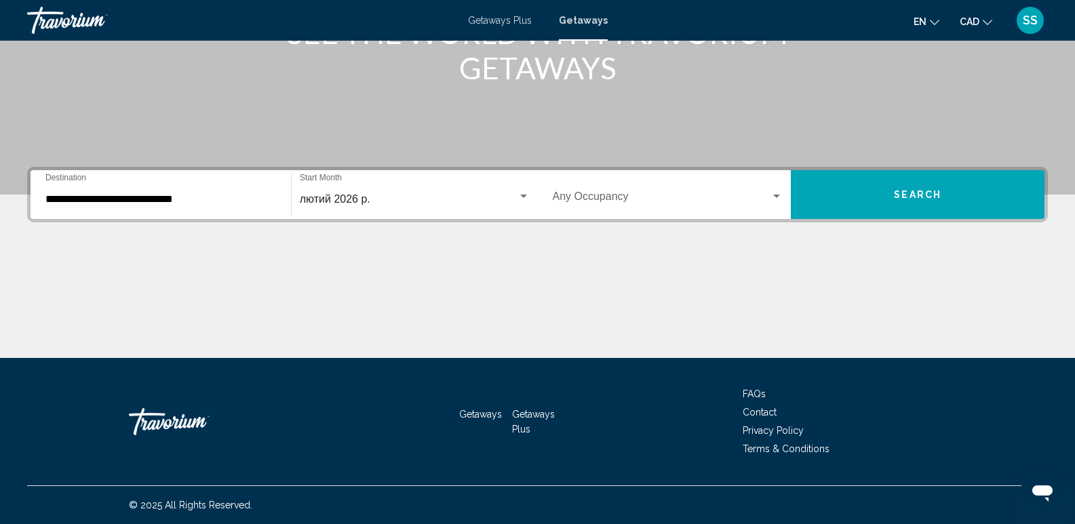
click at [778, 187] on div "Occupancy Any Occupancy" at bounding box center [668, 195] width 231 height 43
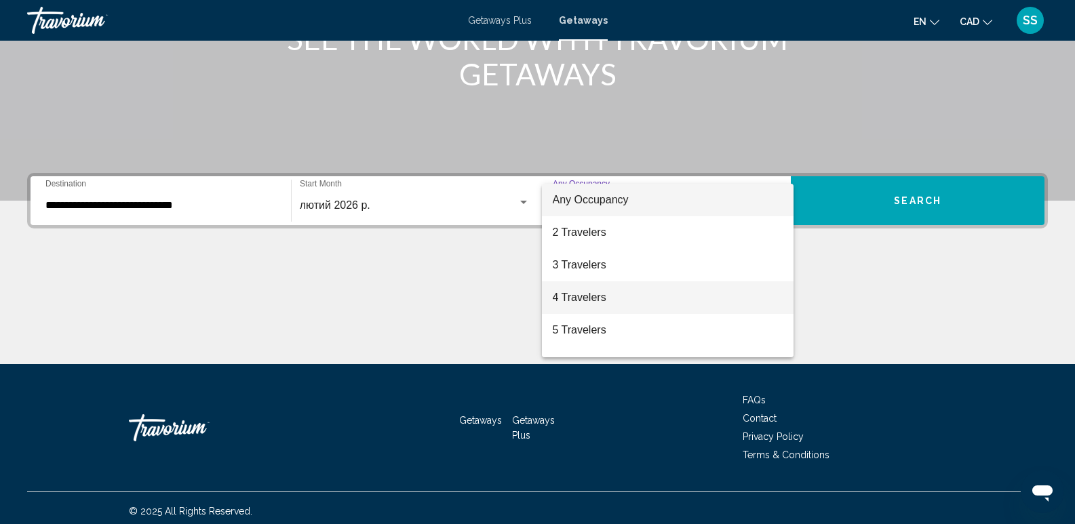
scroll to position [212, 0]
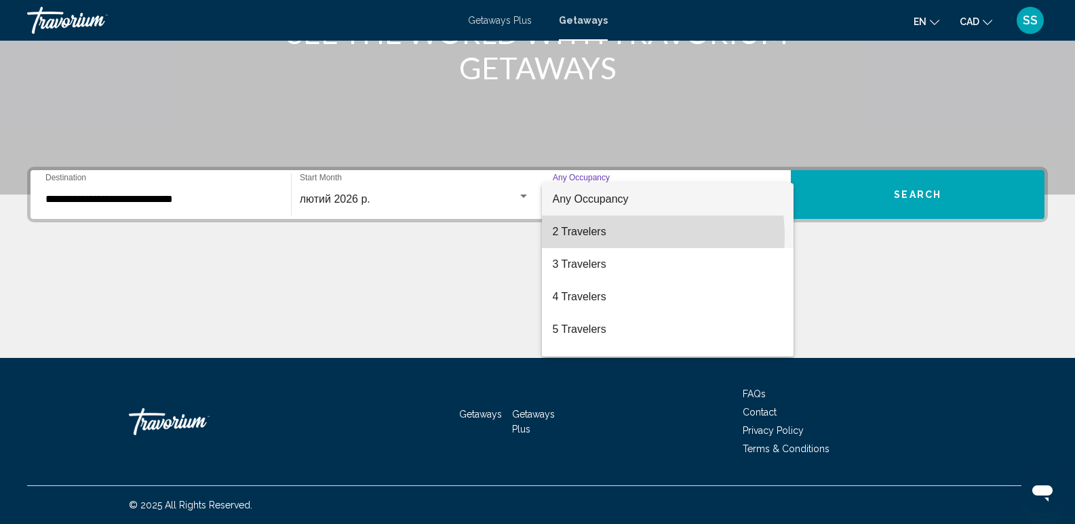
click at [603, 237] on span "2 Travelers" at bounding box center [668, 232] width 231 height 33
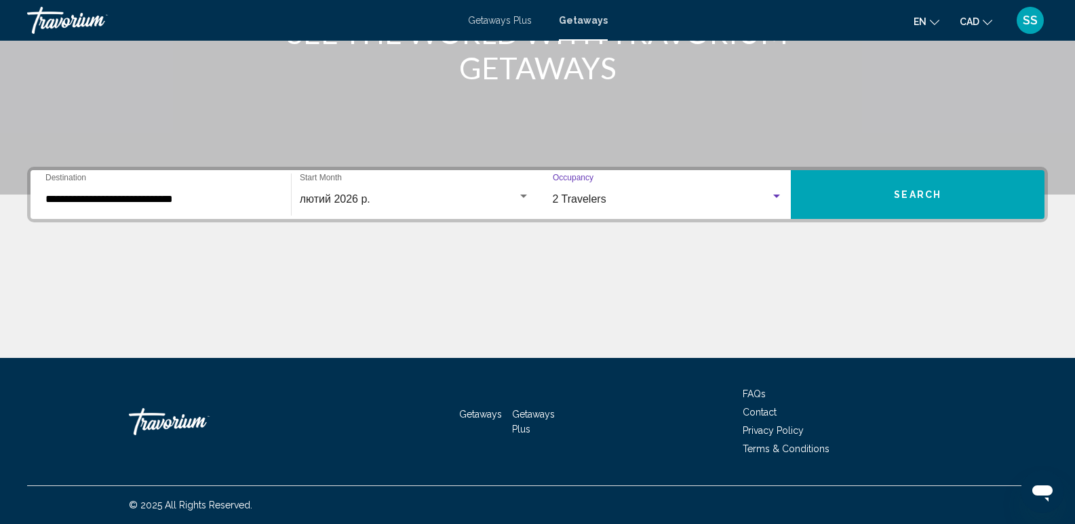
click at [843, 183] on button "Search" at bounding box center [918, 194] width 254 height 49
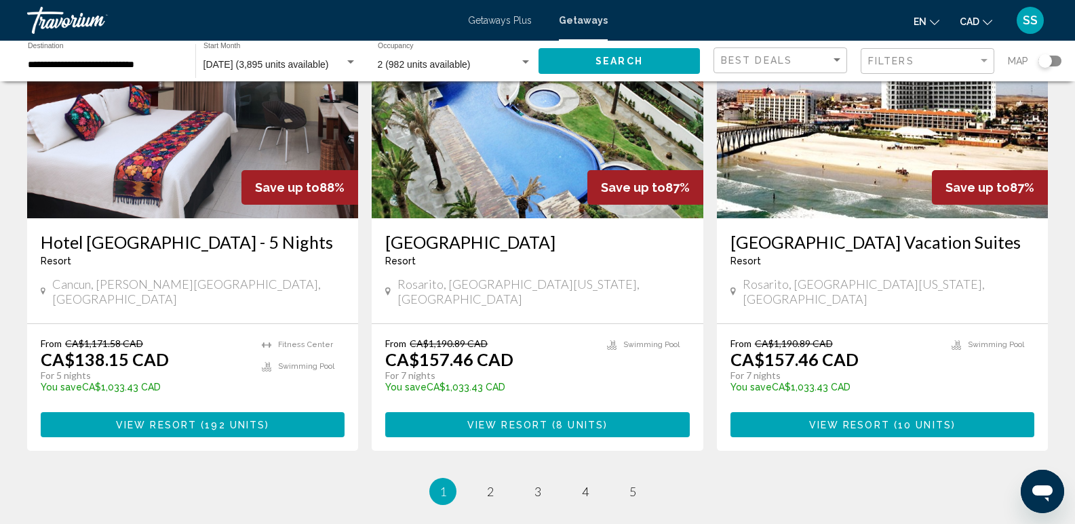
scroll to position [1627, 0]
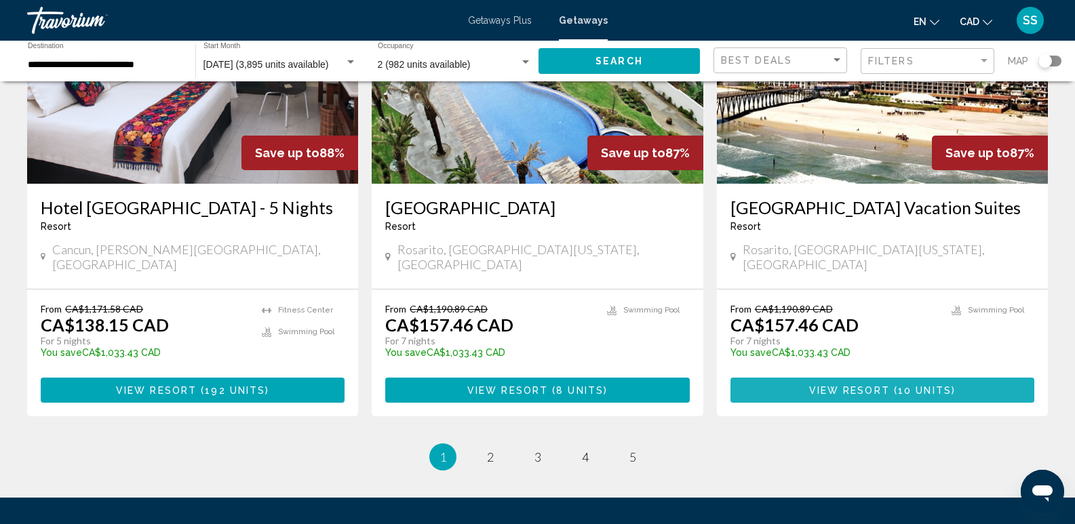
click at [921, 378] on button "View Resort ( 10 units )" at bounding box center [882, 390] width 304 height 25
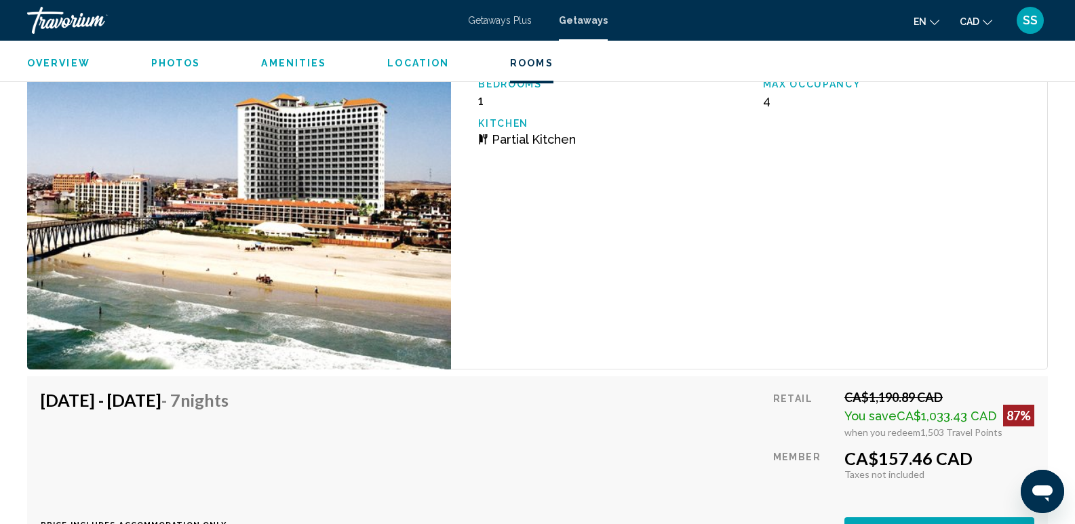
scroll to position [2373, 0]
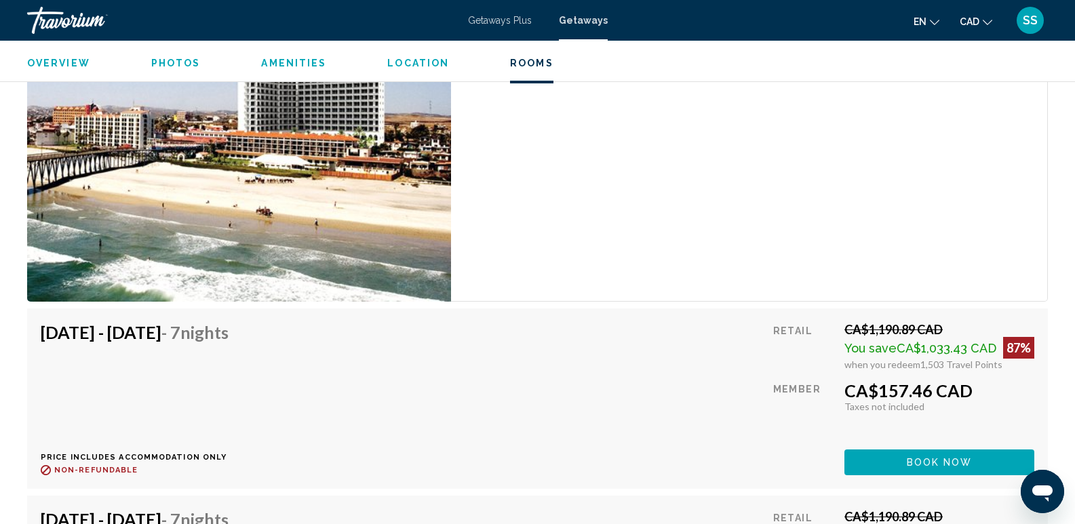
click at [836, 367] on div "Retail CA$1,190.89 CAD You save CA$1,033.43 CAD 87% when you redeem 1,503 Trave…" at bounding box center [903, 398] width 261 height 153
click at [904, 450] on button "Book now" at bounding box center [939, 462] width 190 height 25
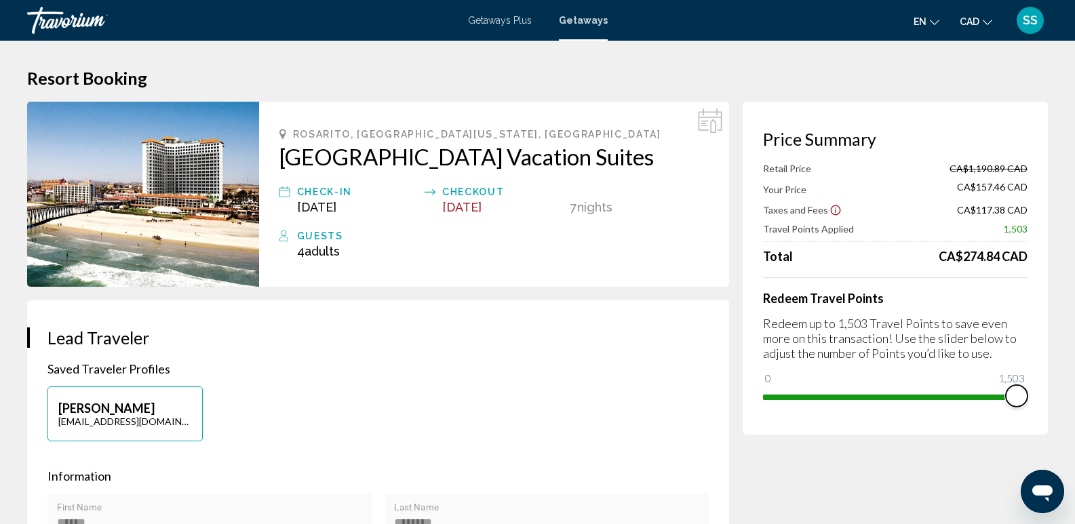
drag, startPoint x: 1027, startPoint y: 405, endPoint x: 1067, endPoint y: 413, distance: 41.5
drag, startPoint x: 1013, startPoint y: 392, endPoint x: 992, endPoint y: 402, distance: 23.4
click at [992, 402] on span "Main content" at bounding box center [992, 396] width 22 height 22
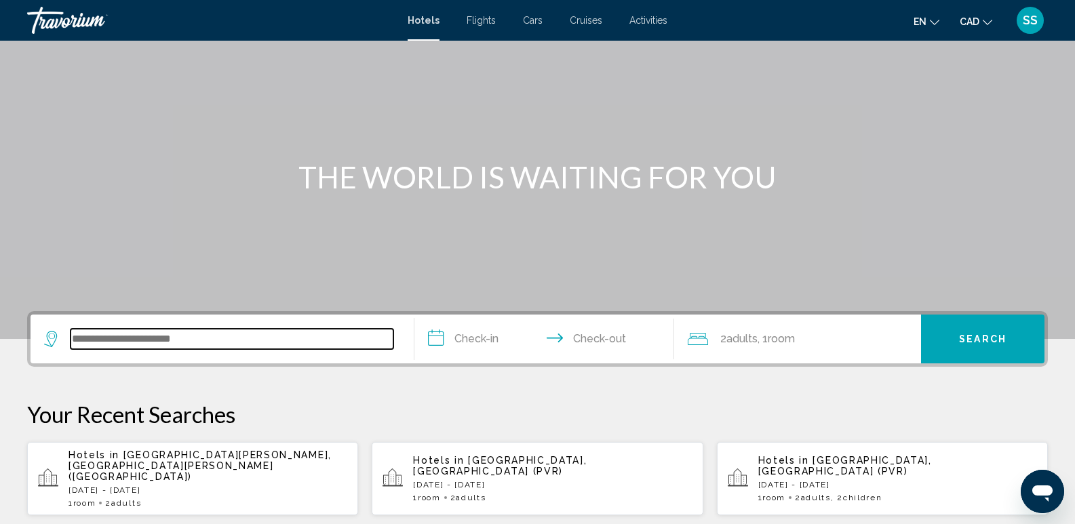
click at [131, 333] on input "Search widget" at bounding box center [232, 339] width 323 height 20
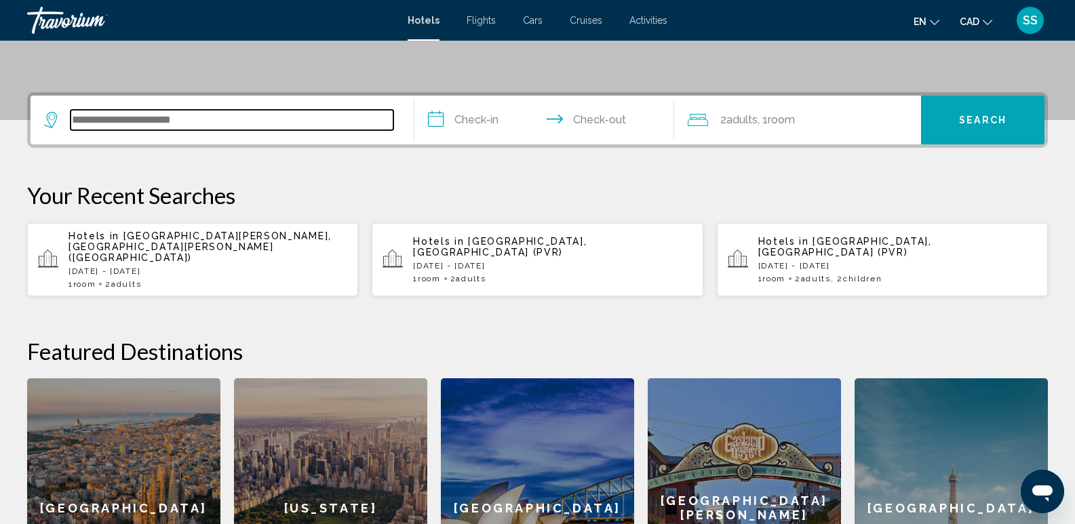
scroll to position [335, 0]
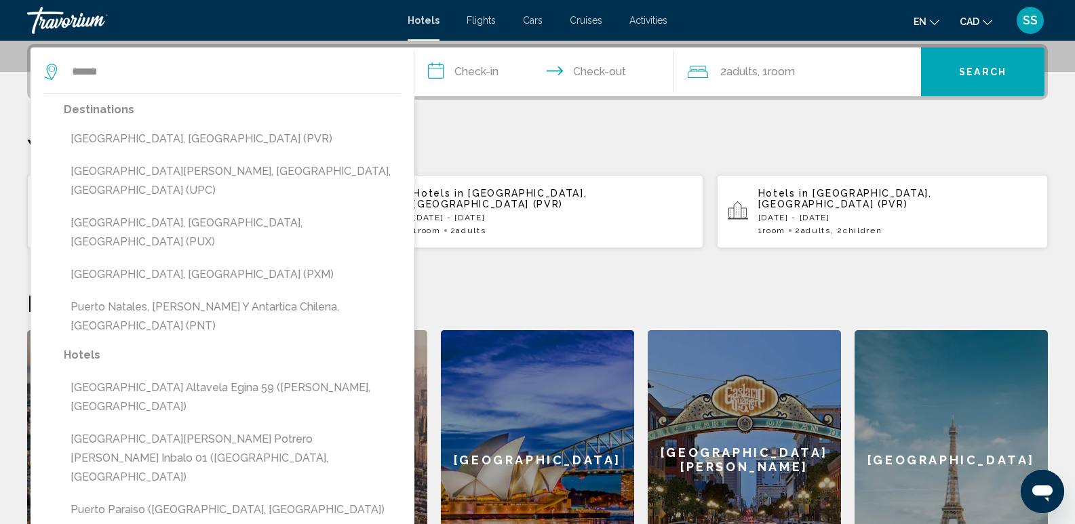
click at [221, 135] on button "[GEOGRAPHIC_DATA], [GEOGRAPHIC_DATA] (PVR)" at bounding box center [232, 139] width 337 height 26
type input "**********"
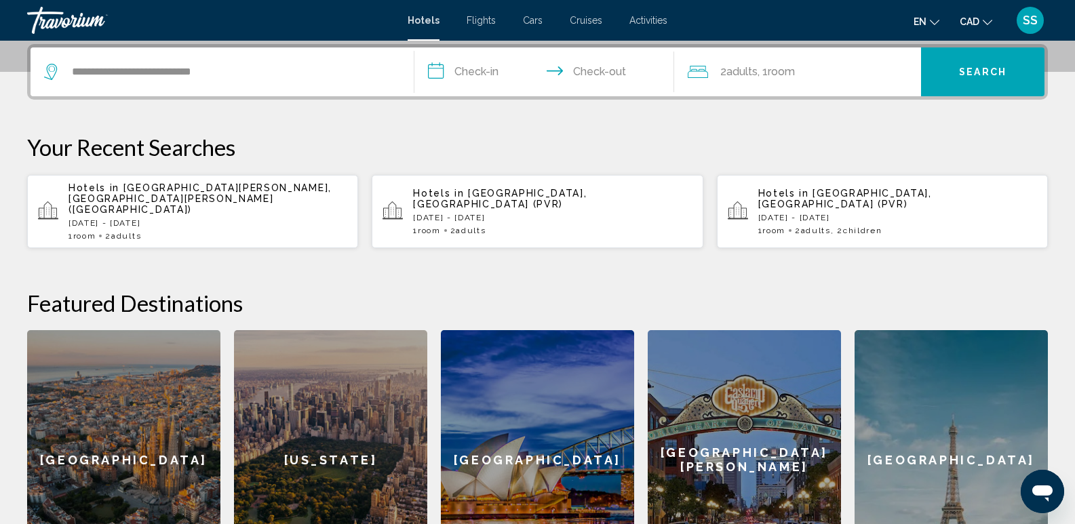
click at [499, 75] on input "**********" at bounding box center [547, 73] width 266 height 53
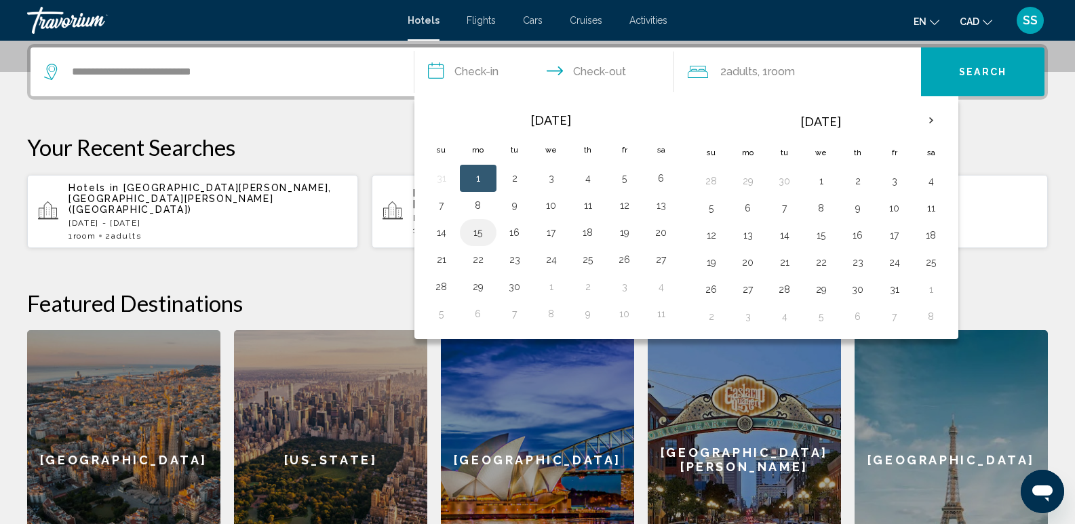
click at [476, 233] on button "15" at bounding box center [478, 232] width 22 height 19
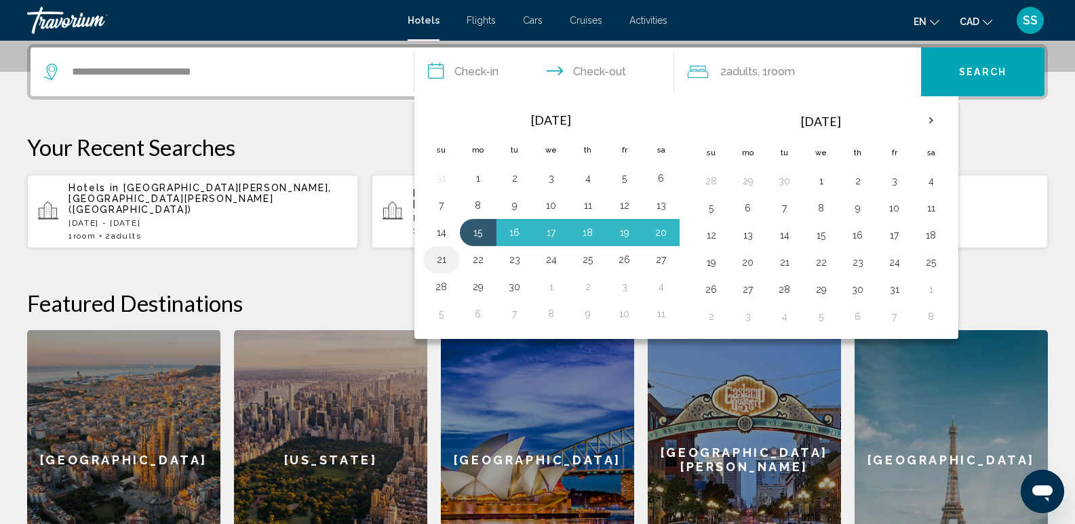
click at [447, 257] on button "21" at bounding box center [442, 259] width 22 height 19
type input "**********"
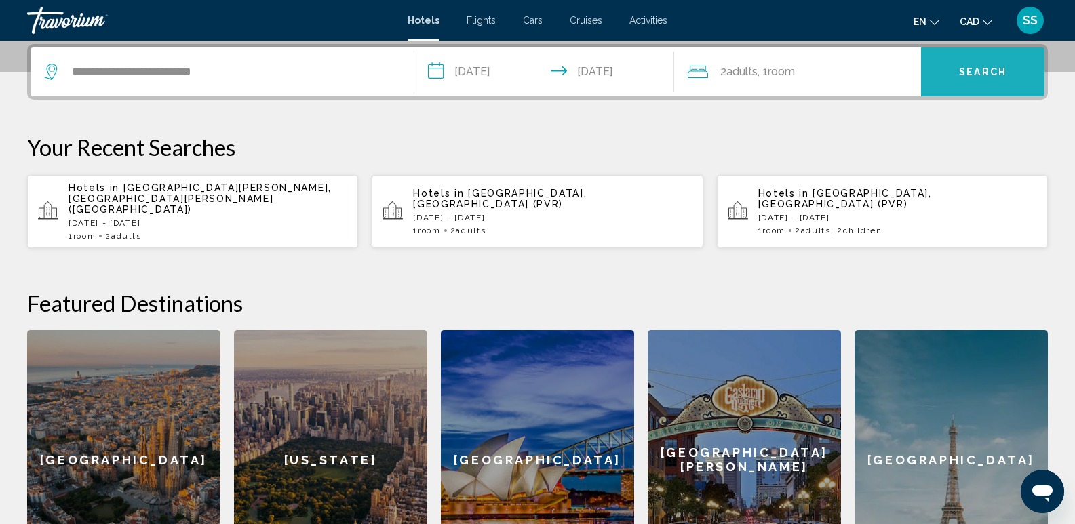
click at [964, 71] on span "Search" at bounding box center [982, 72] width 47 height 11
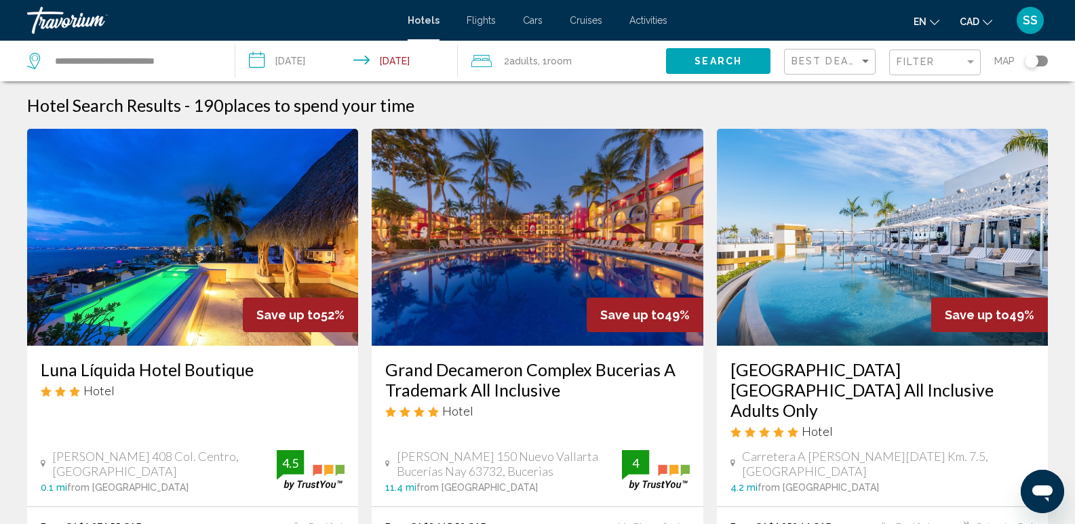
scroll to position [68, 0]
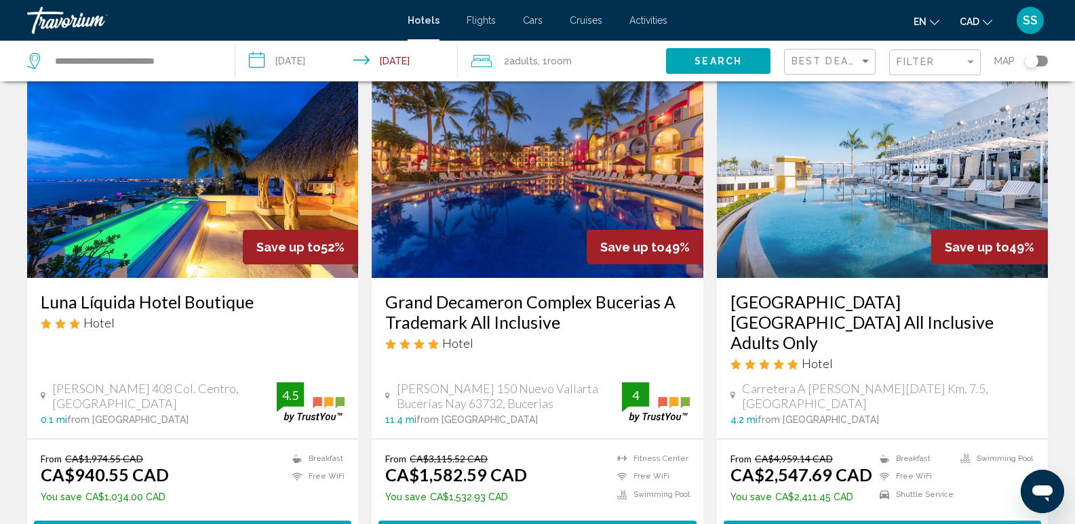
click at [436, 307] on h3 "Grand Decameron Complex Bucerias A Trademark All Inclusive" at bounding box center [537, 312] width 304 height 41
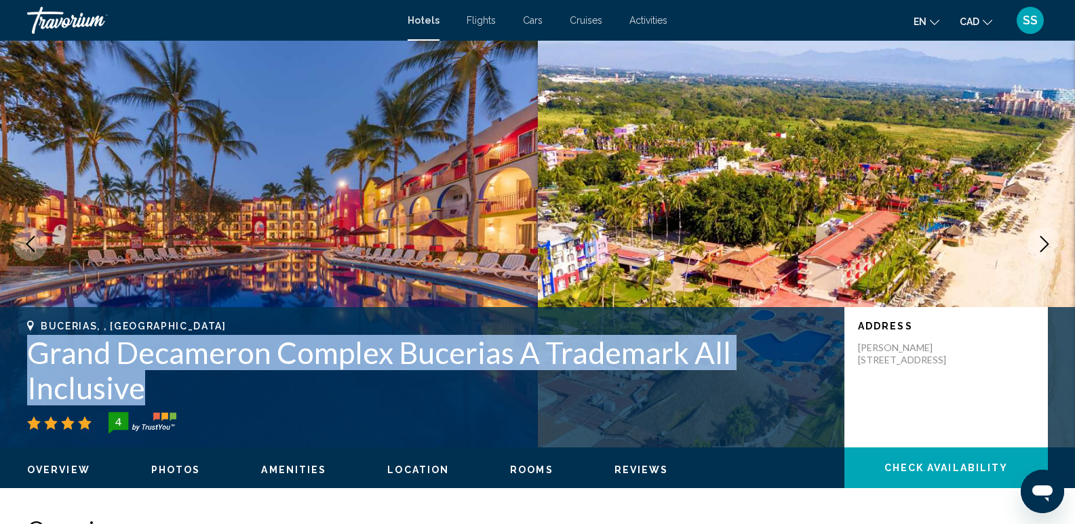
drag, startPoint x: 31, startPoint y: 353, endPoint x: 137, endPoint y: 384, distance: 110.3
click at [139, 384] on h1 "Grand Decameron Complex Bucerias A Trademark All Inclusive" at bounding box center [429, 370] width 804 height 71
copy h1 "Grand Decameron Complex Bucerias A Trademark All Inclusive"
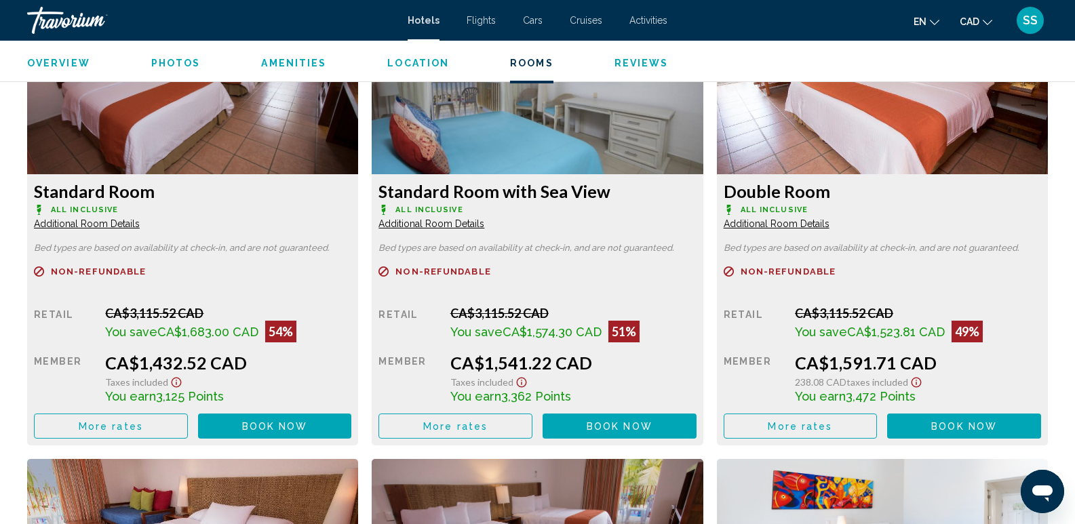
scroll to position [1899, 0]
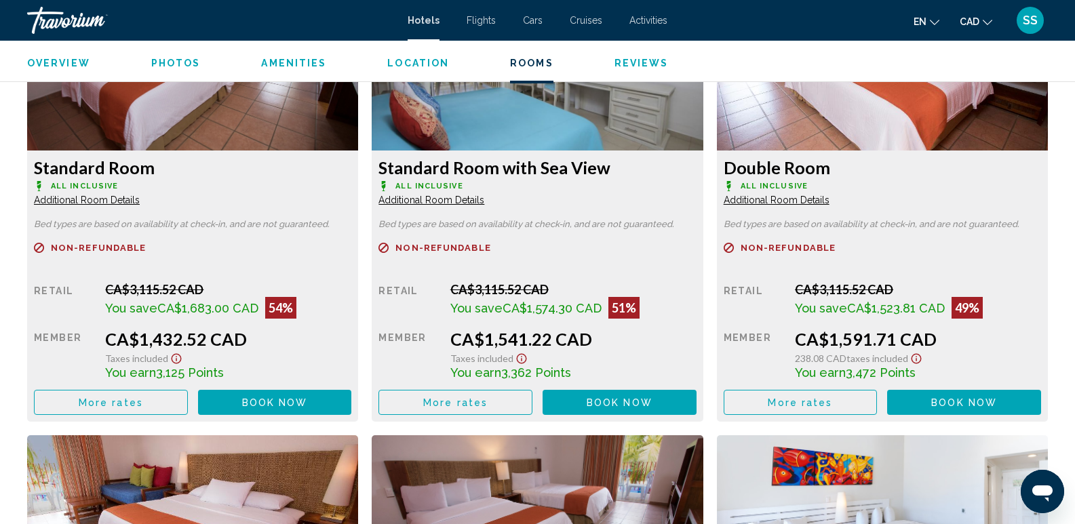
click at [1045, 492] on icon "Open messaging window" at bounding box center [1042, 494] width 20 height 16
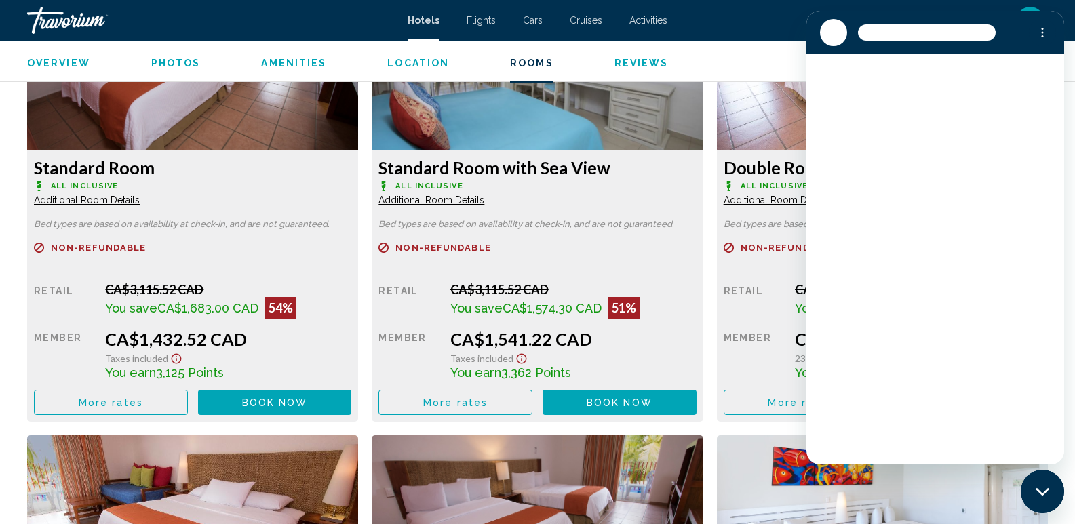
scroll to position [0, 0]
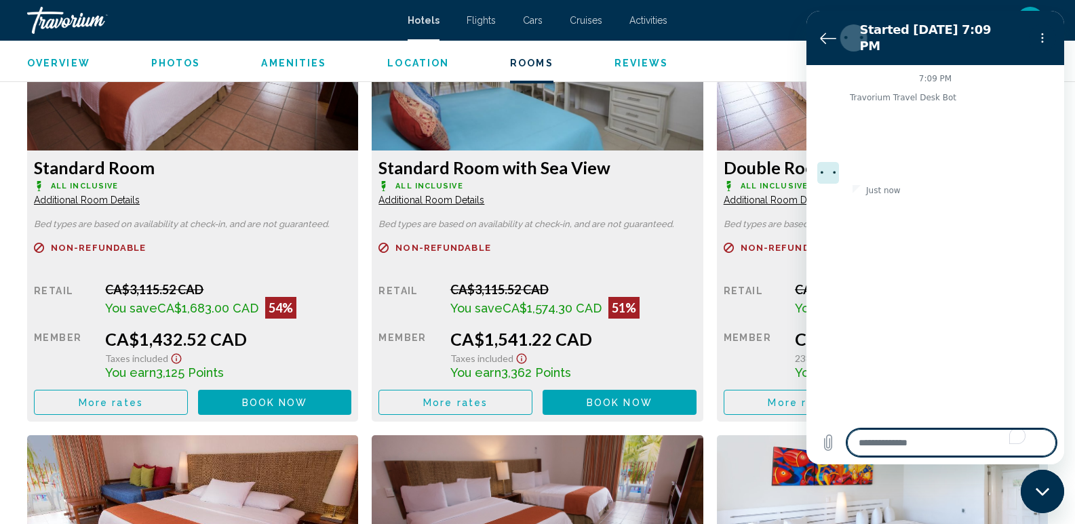
type textarea "*"
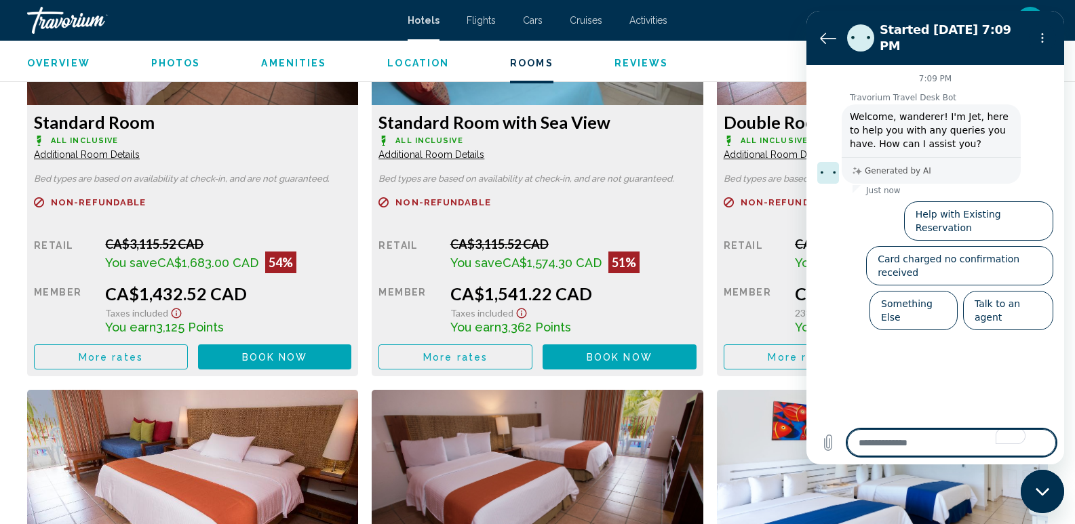
scroll to position [1967, 0]
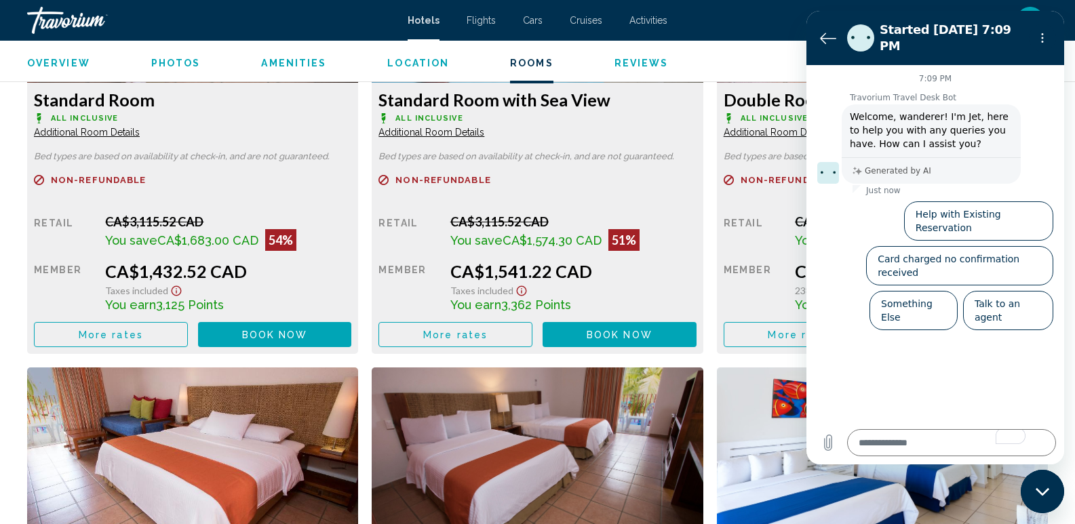
drag, startPoint x: 105, startPoint y: 293, endPoint x: 249, endPoint y: 300, distance: 144.0
click at [249, 300] on div "You earn 3,125 Points" at bounding box center [228, 304] width 246 height 15
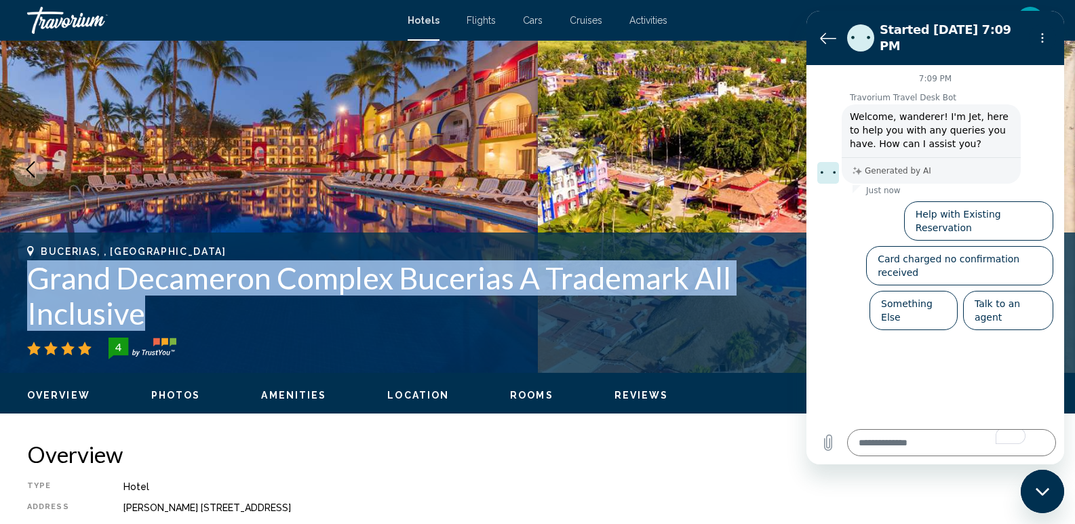
scroll to position [68, 0]
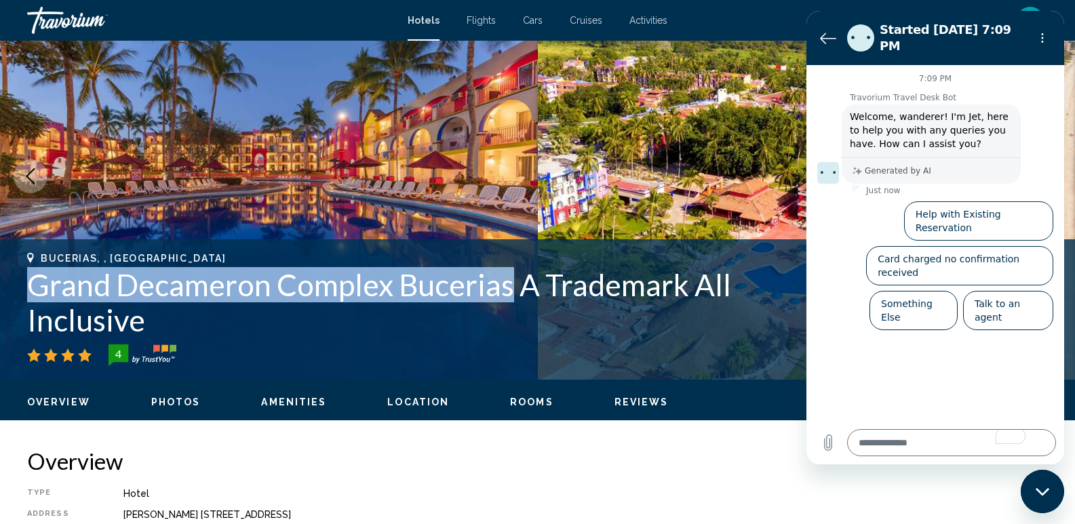
drag, startPoint x: 33, startPoint y: 289, endPoint x: 505, endPoint y: 289, distance: 472.0
click at [505, 289] on h1 "Grand Decameron Complex Bucerias A Trademark All Inclusive" at bounding box center [429, 302] width 804 height 71
copy h1 "Grand Decameron Complex Bucerias"
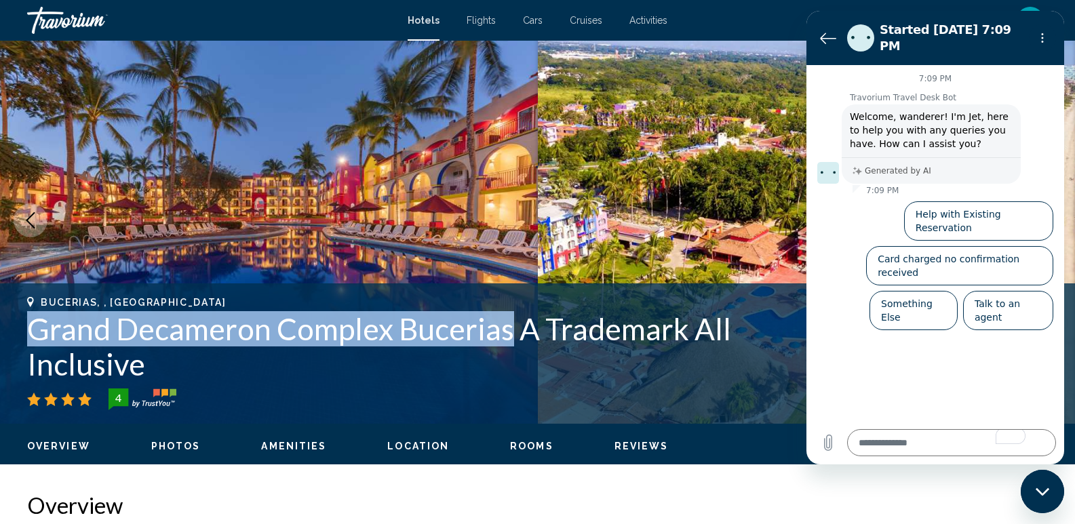
scroll to position [0, 0]
